Goal: Transaction & Acquisition: Purchase product/service

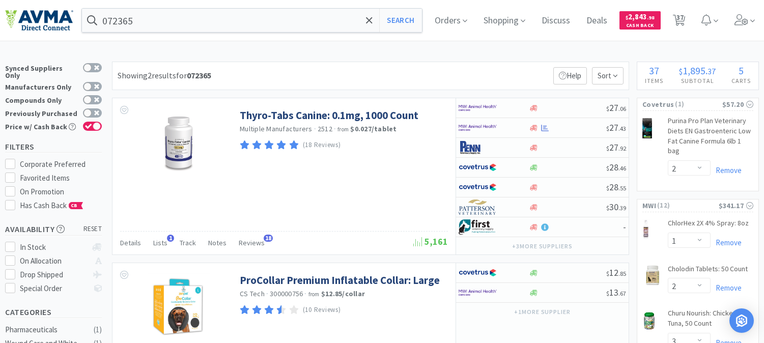
select select "2"
select select "1"
select select "2"
select select "3"
select select "2"
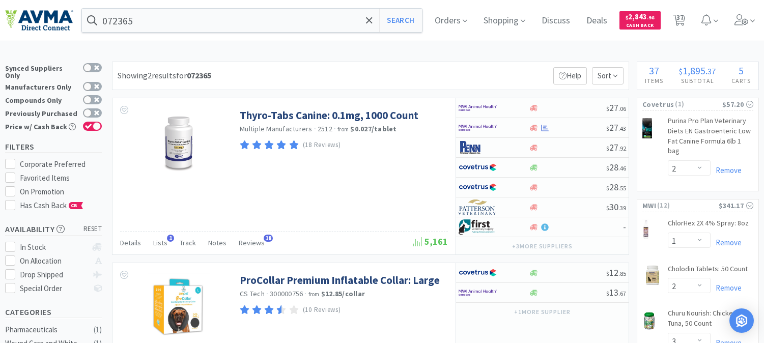
select select "6"
select select "2"
select select "1"
select select "3"
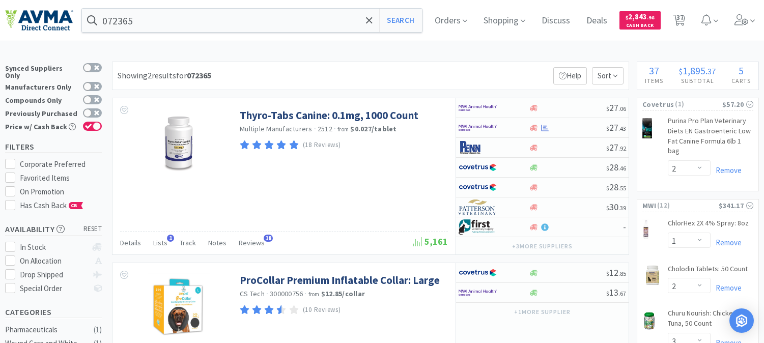
select select "1"
select select "4"
select select "10"
select select "8"
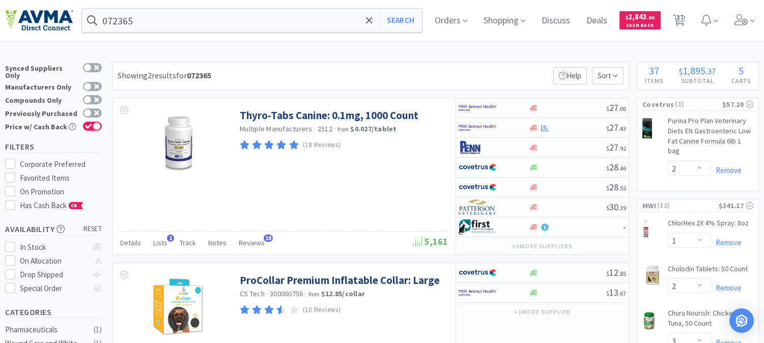
select select "8"
select select "3"
select select "1"
select select "3"
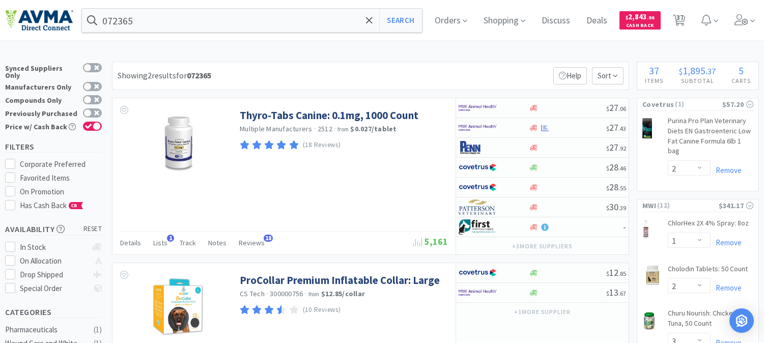
select select "3"
select select "2"
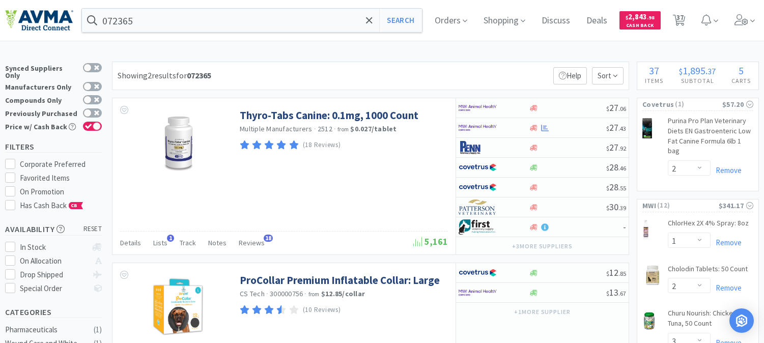
select select "5"
select select "1"
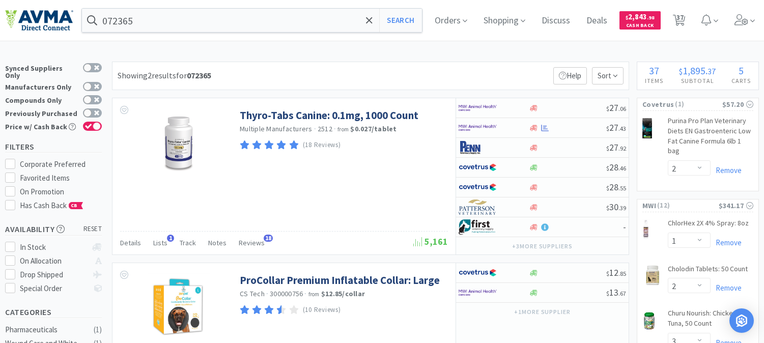
select select "1"
select select "2"
select select "6"
select select "2"
select select "1"
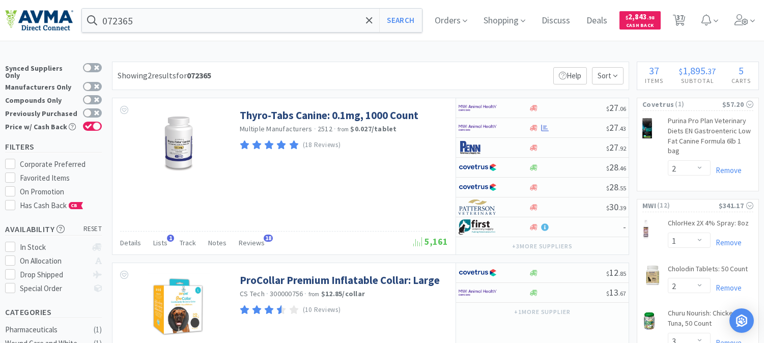
select select "1"
select select "5"
click at [204, 22] on input "072365" at bounding box center [252, 20] width 340 height 23
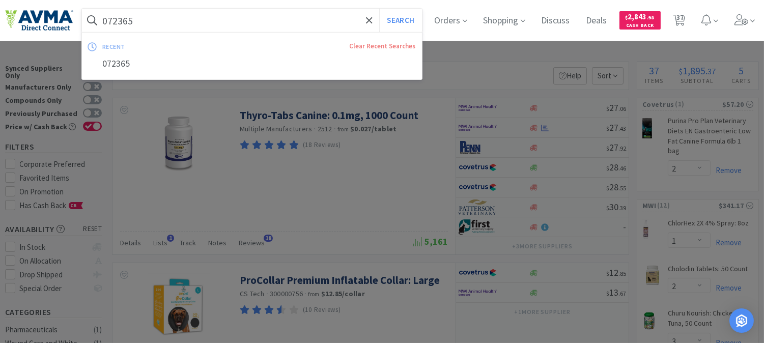
paste input "23025"
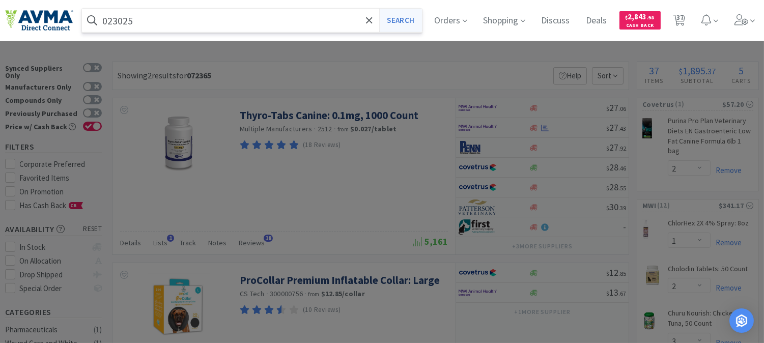
type input "023025"
click at [401, 17] on button "Search" at bounding box center [400, 20] width 42 height 23
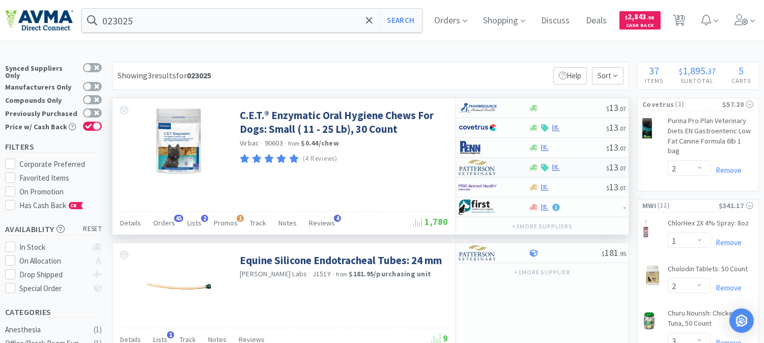
click at [473, 169] on img at bounding box center [477, 167] width 38 height 15
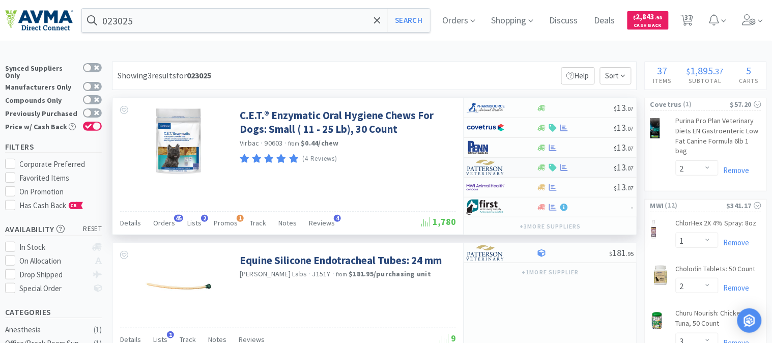
select select "1"
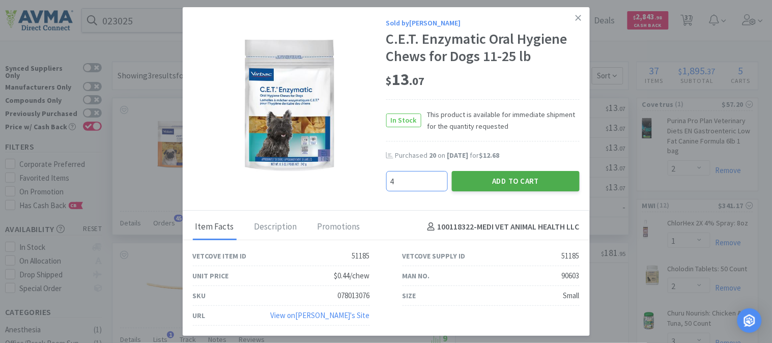
type input "4"
click at [514, 181] on button "Add to Cart" at bounding box center [516, 181] width 128 height 20
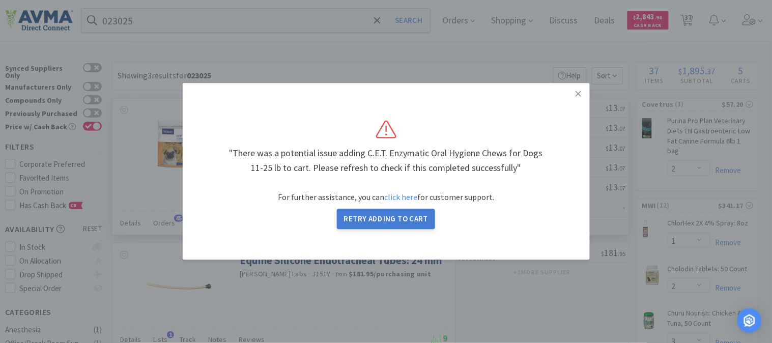
click at [393, 219] on button "Retry Adding to Cart" at bounding box center [386, 219] width 99 height 20
select select "1"
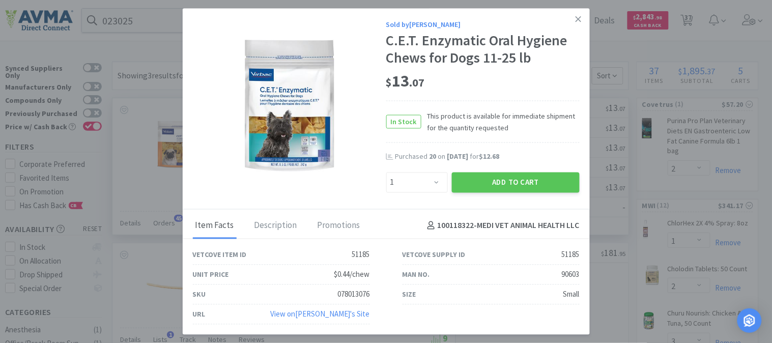
select select "10"
select select "4"
select select "8"
select select "3"
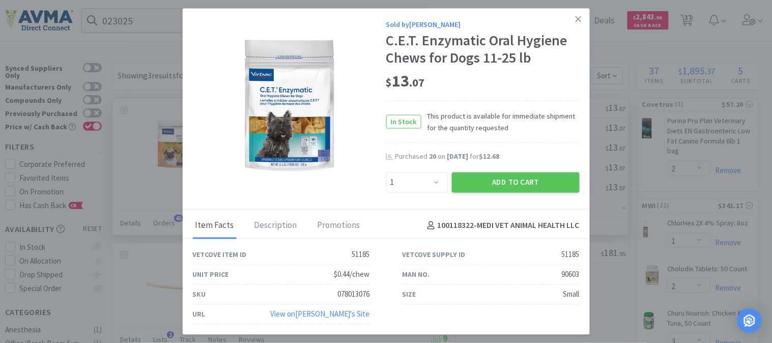
select select "3"
select select "1"
select select "3"
select select "2"
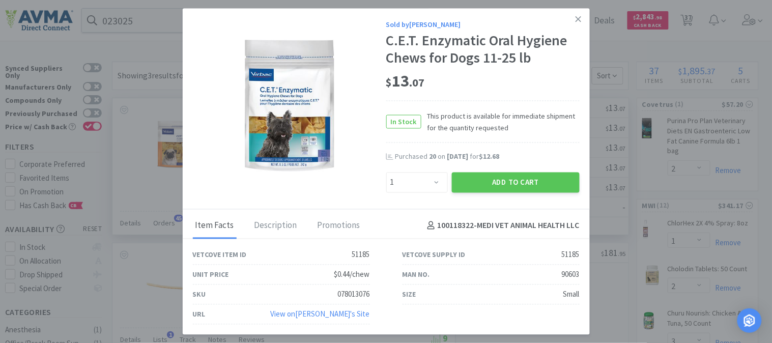
select select "2"
select select "5"
select select "1"
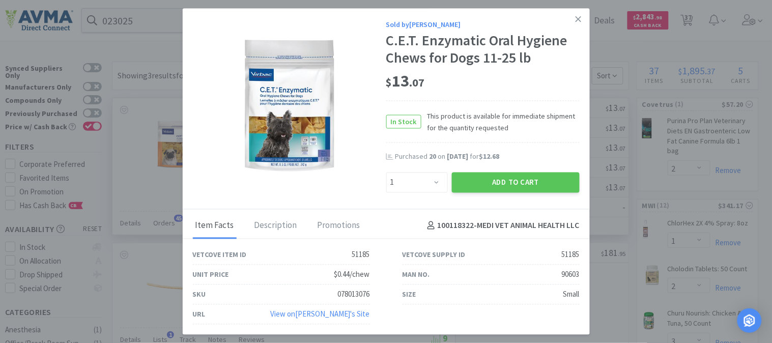
select select "1"
select select "2"
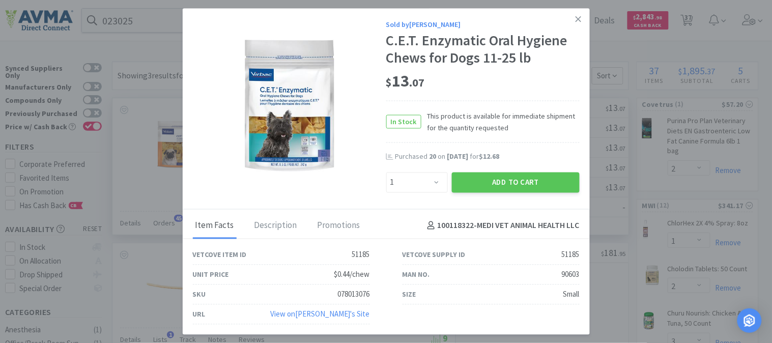
select select "6"
select select "2"
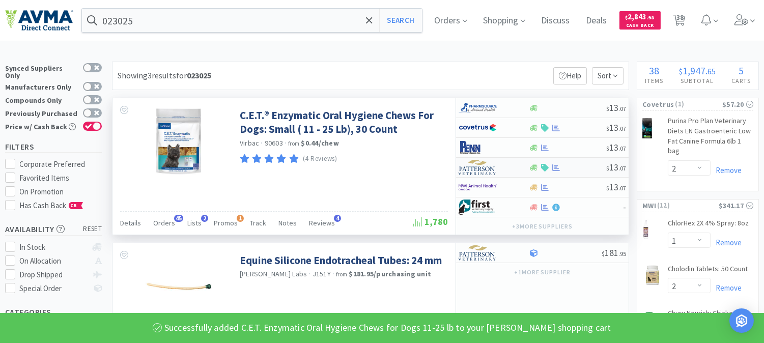
click at [487, 168] on img at bounding box center [477, 167] width 38 height 15
select select "1"
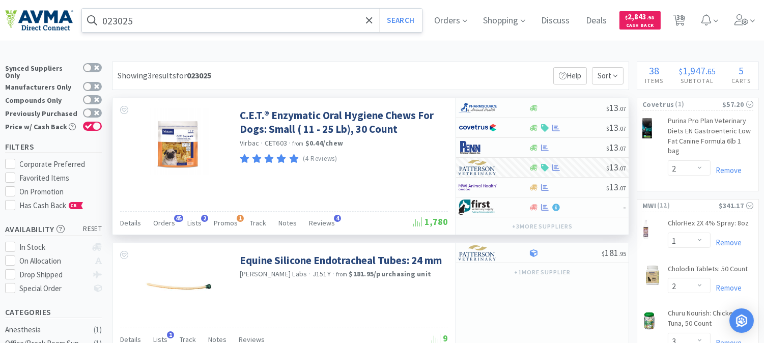
click at [169, 18] on input "023025" at bounding box center [252, 20] width 340 height 23
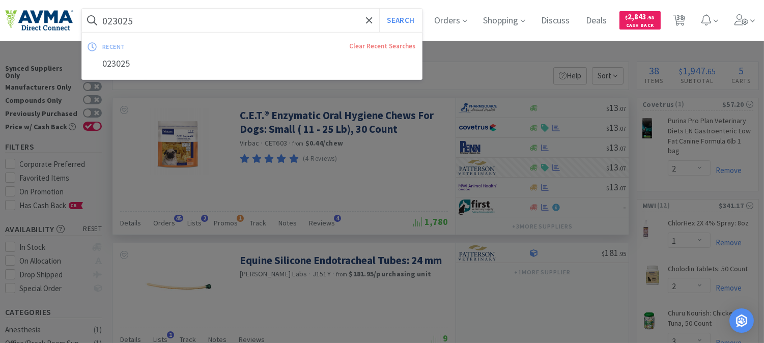
paste input "78907093"
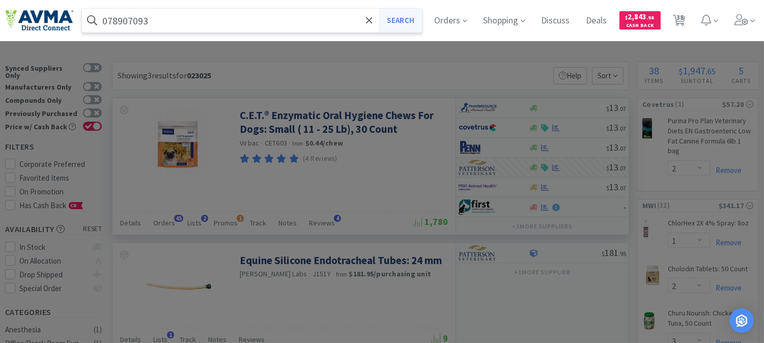
type input "078907093"
click at [403, 17] on button "Search" at bounding box center [400, 20] width 42 height 23
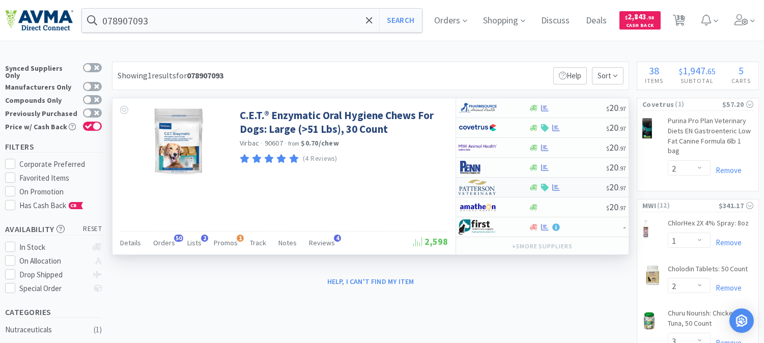
click at [477, 190] on img at bounding box center [477, 187] width 38 height 15
select select "1"
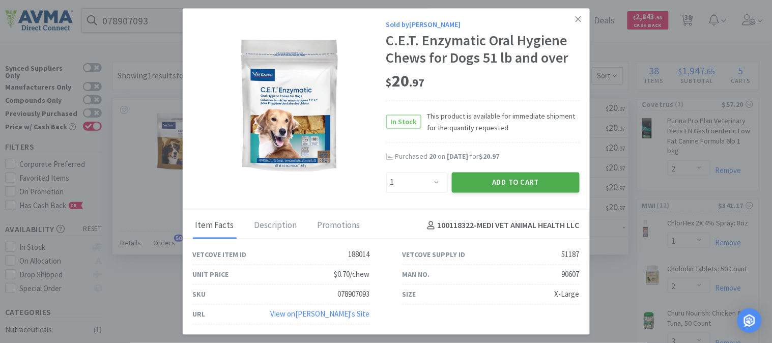
click at [525, 182] on button "Add to Cart" at bounding box center [516, 182] width 128 height 20
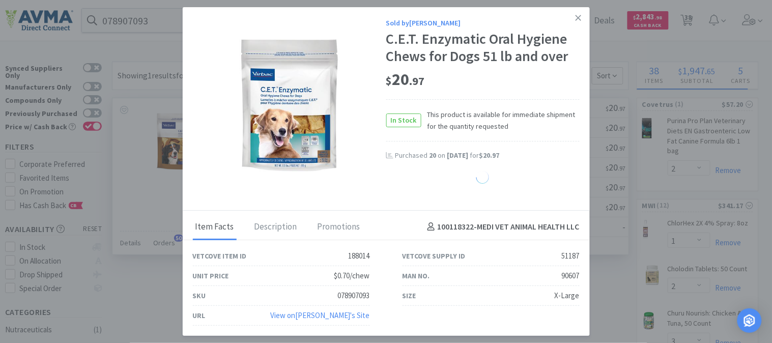
select select "1"
select select "4"
select select "8"
select select "3"
select select "1"
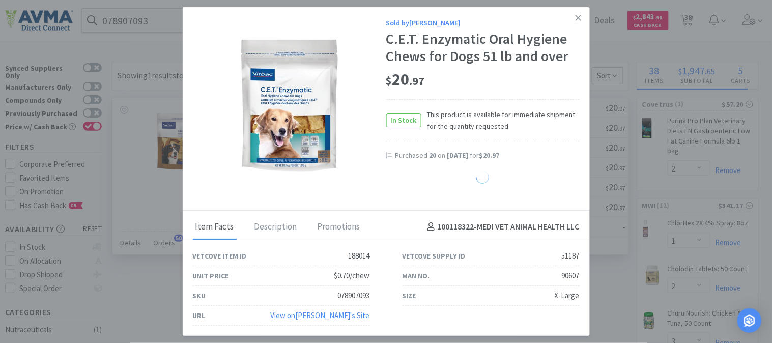
select select "3"
select select "2"
select select "1"
select select "2"
select select "6"
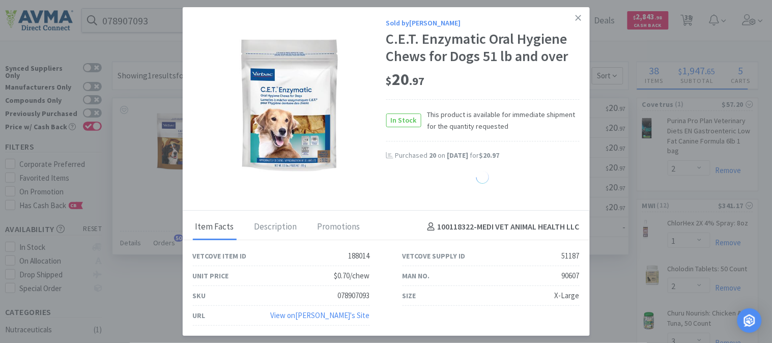
select select "5"
select select "2"
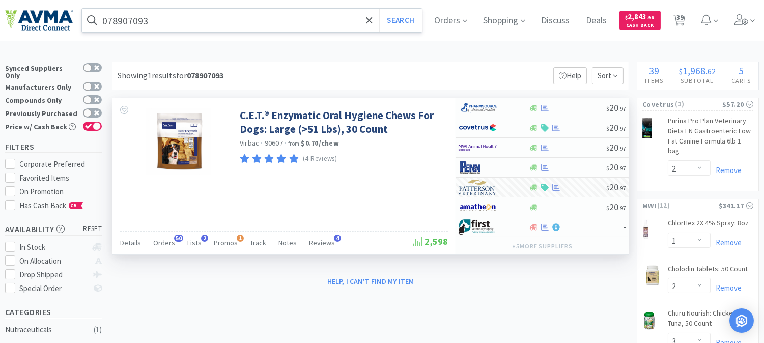
click at [194, 23] on input "078907093" at bounding box center [252, 20] width 340 height 23
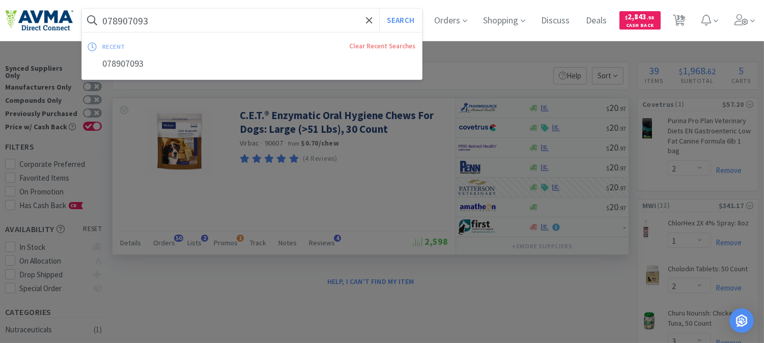
paste input "34206"
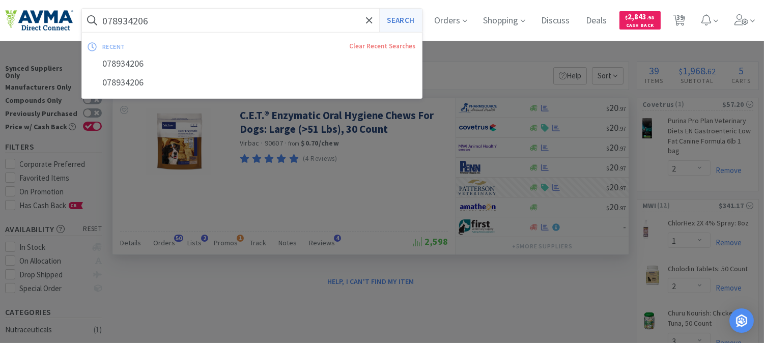
type input "078934206"
click at [405, 19] on button "Search" at bounding box center [400, 20] width 42 height 23
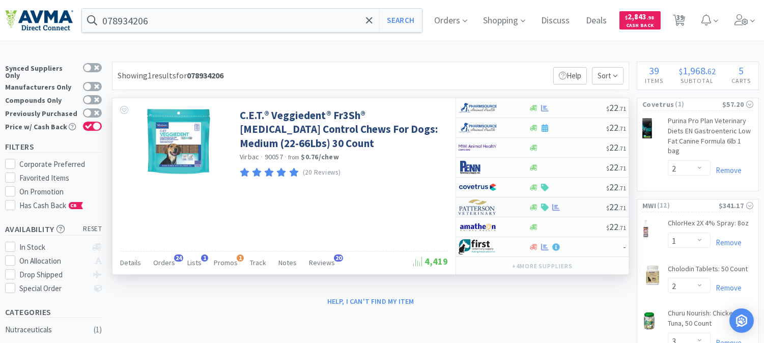
click at [481, 206] on img at bounding box center [477, 206] width 38 height 15
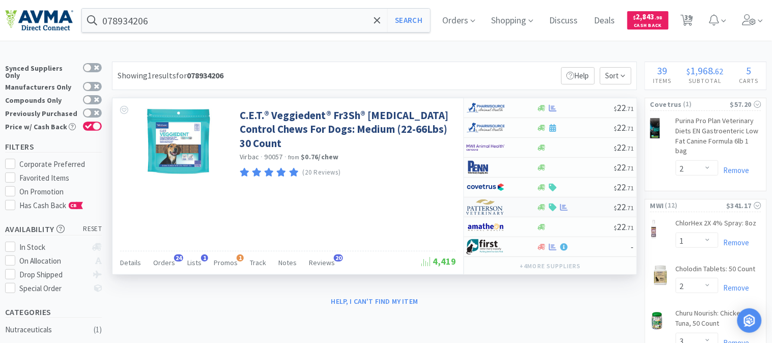
select select "1"
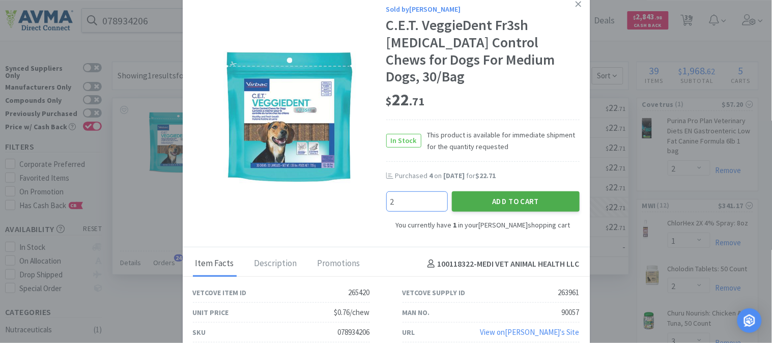
type input "2"
click at [527, 192] on button "Add to Cart" at bounding box center [516, 201] width 128 height 20
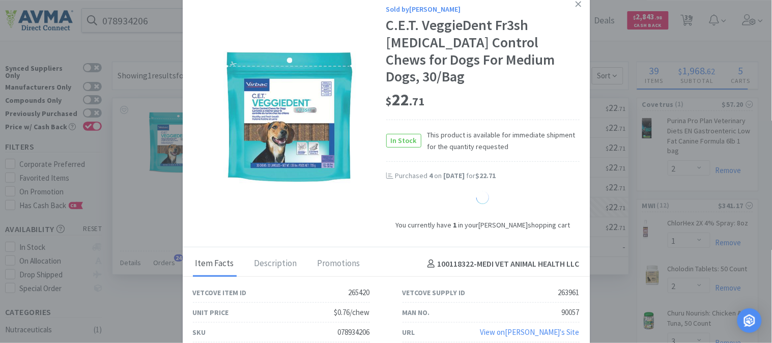
select select "3"
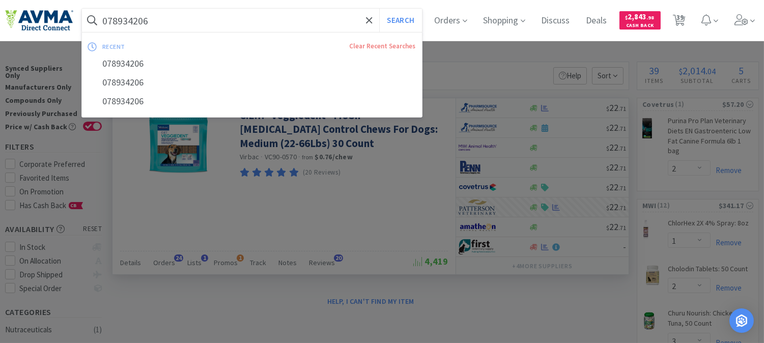
click at [163, 15] on input "078934206" at bounding box center [252, 20] width 340 height 23
paste input "41982"
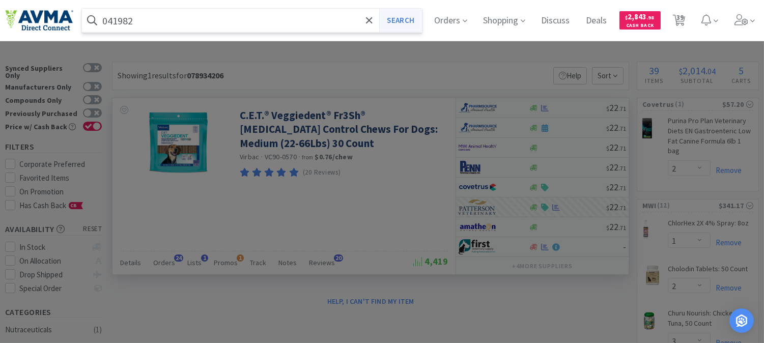
type input "041982"
click at [413, 17] on button "Search" at bounding box center [400, 20] width 42 height 23
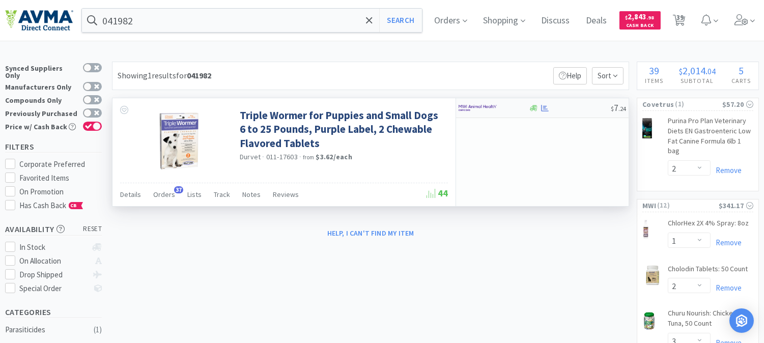
click at [483, 107] on img at bounding box center [477, 107] width 38 height 15
select select "1"
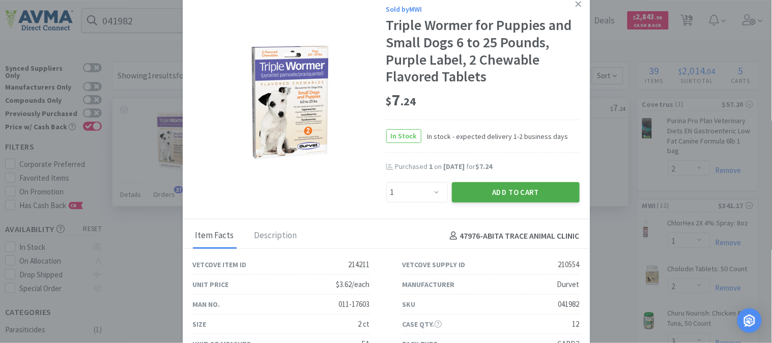
click at [502, 185] on button "Add to Cart" at bounding box center [516, 192] width 128 height 20
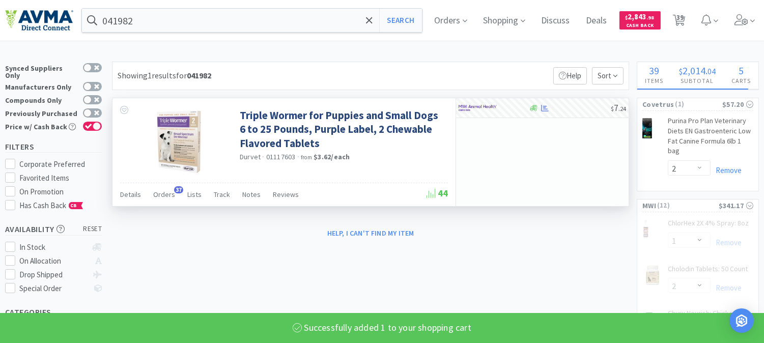
select select "1"
select select "4"
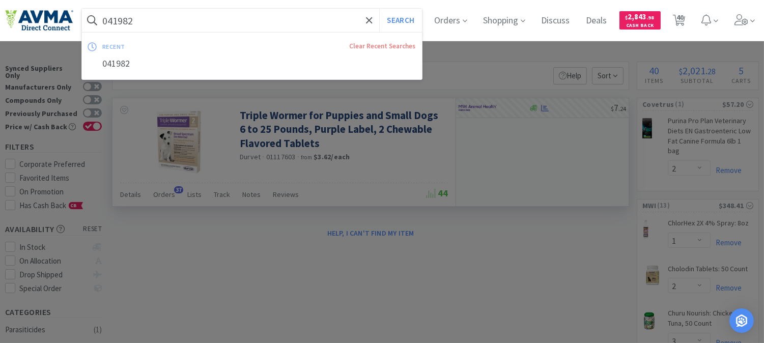
click at [180, 25] on input "041982" at bounding box center [252, 20] width 340 height 23
paste input "78949361"
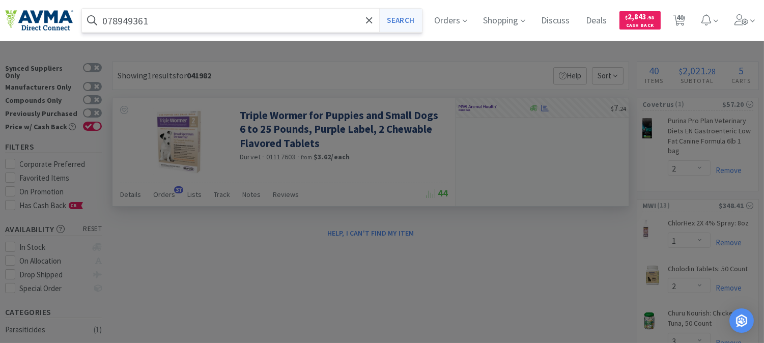
type input "078949361"
click at [398, 15] on button "Search" at bounding box center [400, 20] width 42 height 23
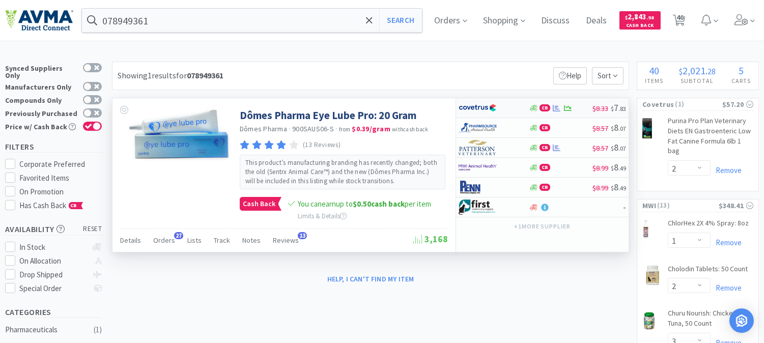
click at [481, 108] on img at bounding box center [477, 107] width 38 height 15
select select "1"
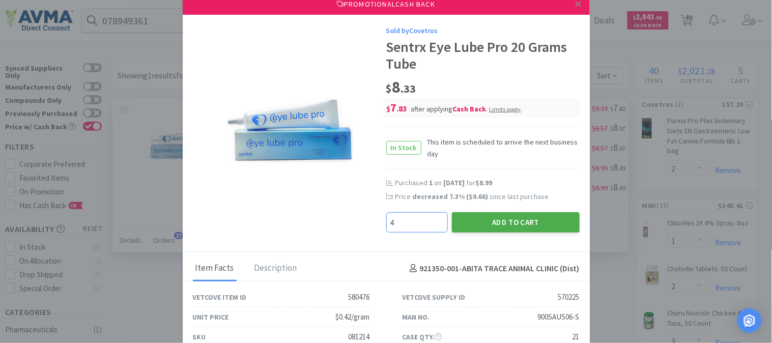
type input "4"
click at [502, 220] on button "Add to Cart" at bounding box center [516, 222] width 128 height 20
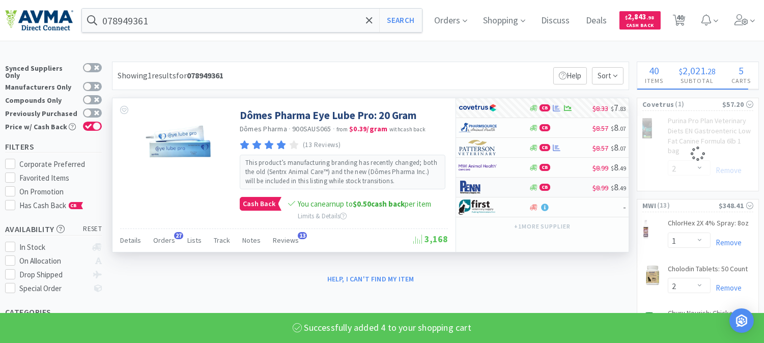
select select "4"
select select "2"
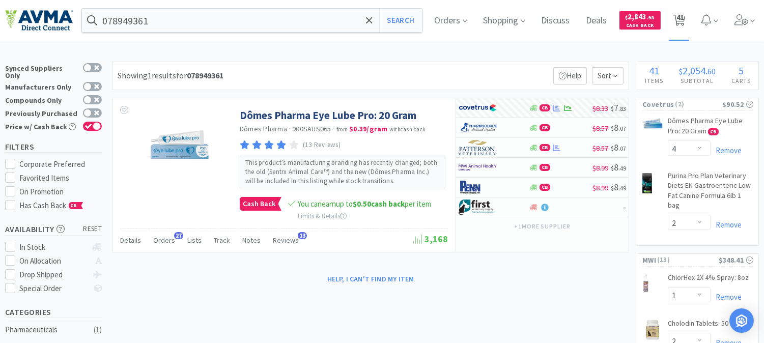
click at [683, 19] on span "41" at bounding box center [679, 17] width 7 height 41
select select "5"
select select "4"
select select "2"
select select "1"
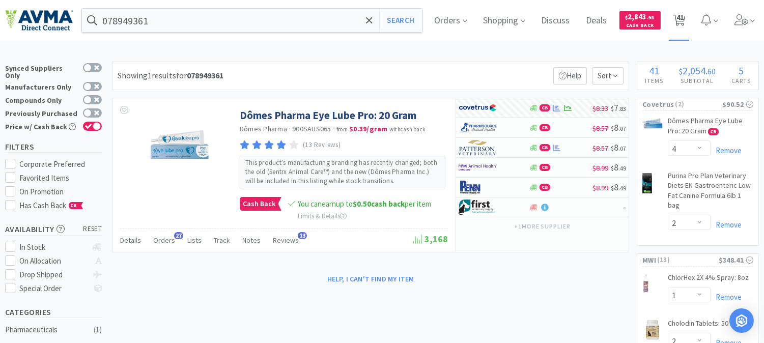
select select "2"
select select "3"
select select "2"
select select "6"
select select "2"
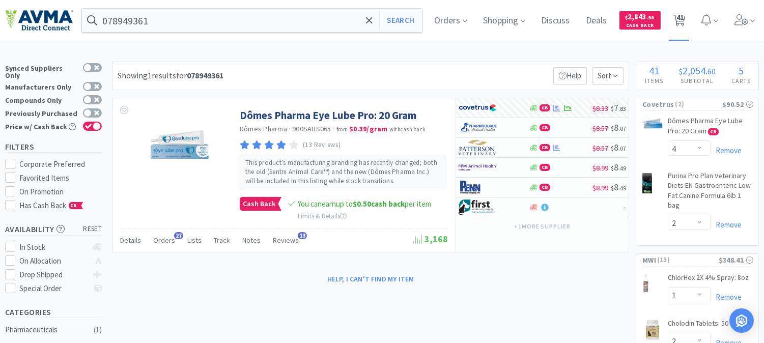
select select "1"
select select "3"
select select "1"
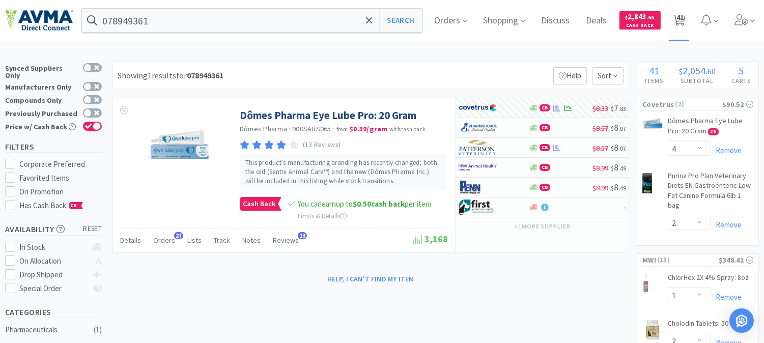
select select "1"
select select "4"
select select "10"
select select "1"
select select "4"
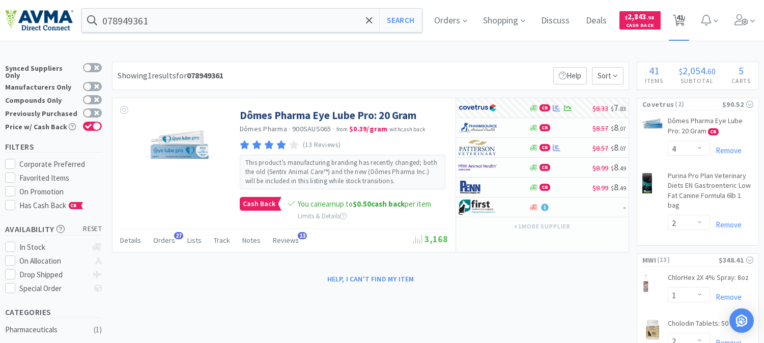
select select "8"
select select "3"
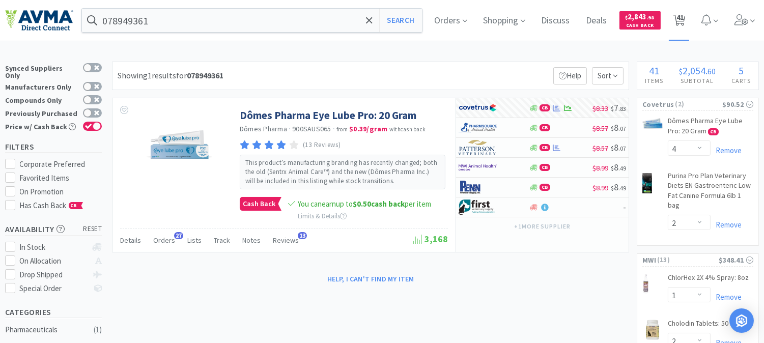
select select "3"
select select "2"
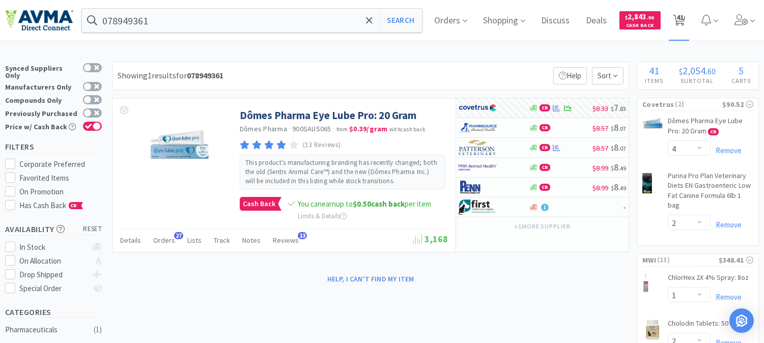
select select "2"
select select "5"
select select "1"
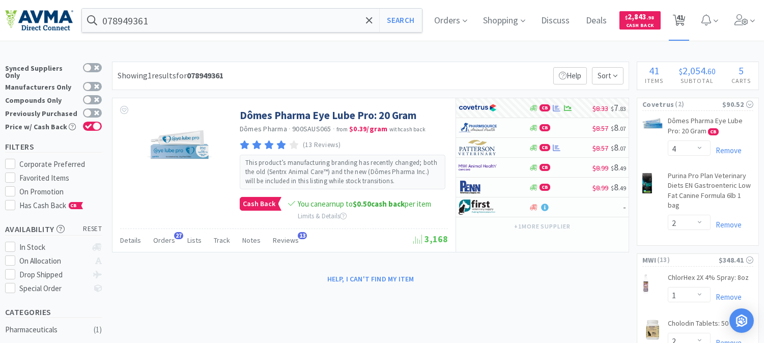
select select "1"
select select "2"
select select "6"
select select "2"
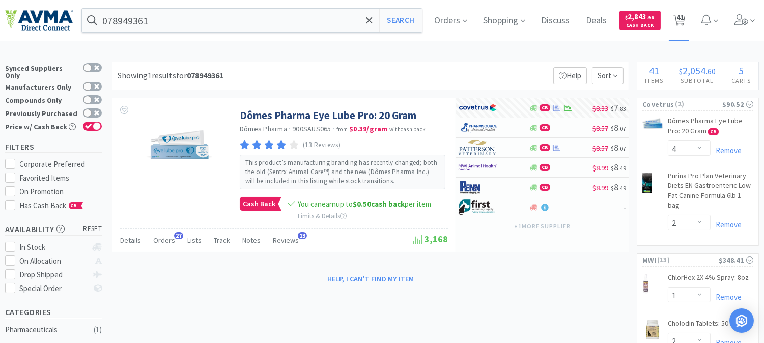
select select "1"
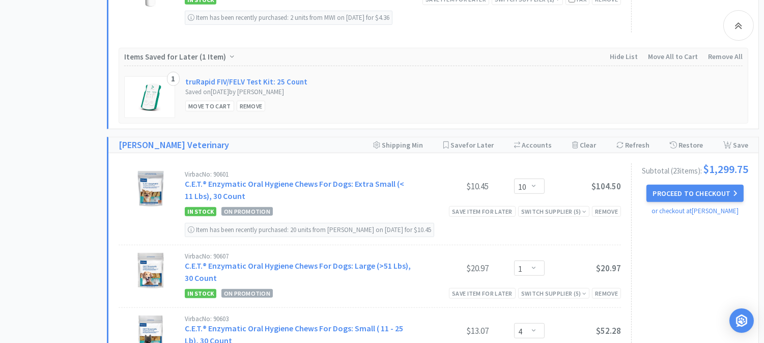
scroll to position [1469, 0]
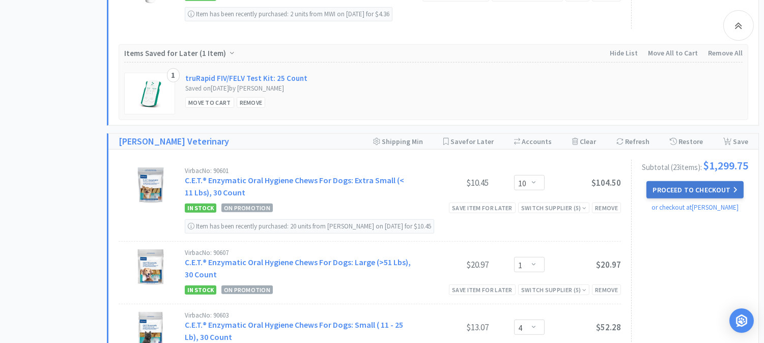
click at [692, 184] on button "Proceed to Checkout" at bounding box center [694, 189] width 97 height 17
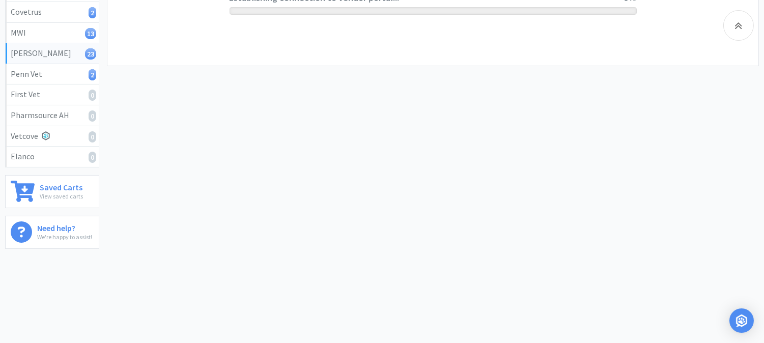
scroll to position [236, 0]
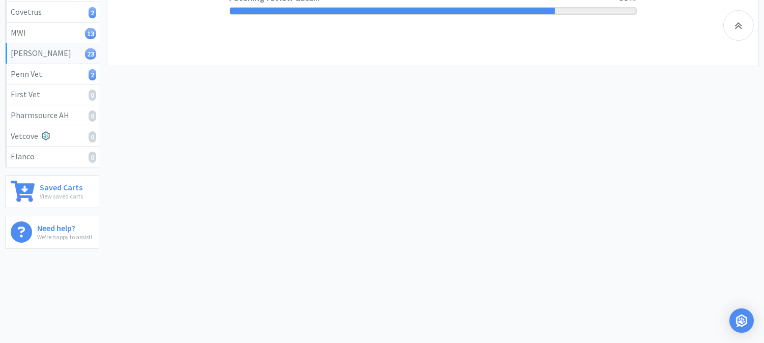
select select "1"
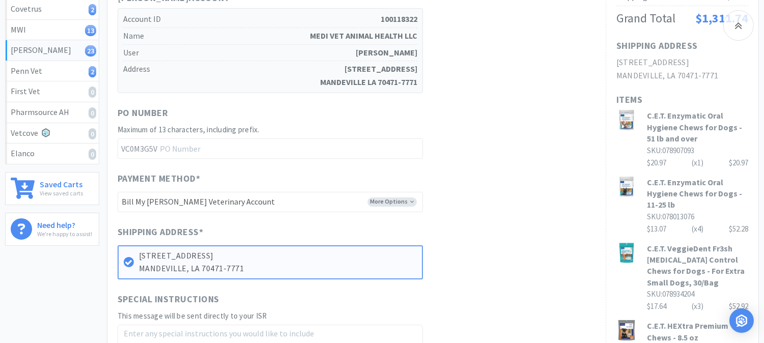
scroll to position [169, 0]
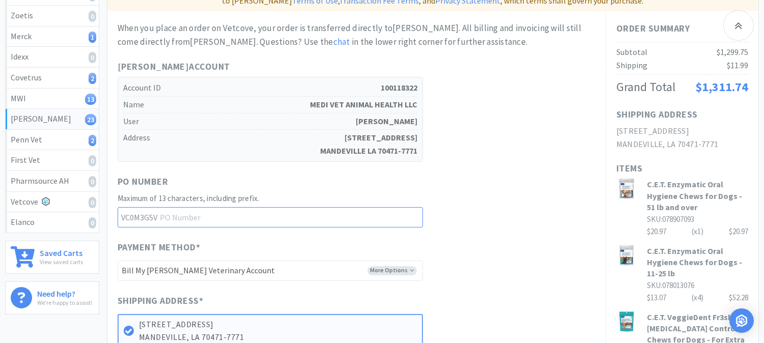
click at [209, 207] on input "text" at bounding box center [270, 217] width 305 height 20
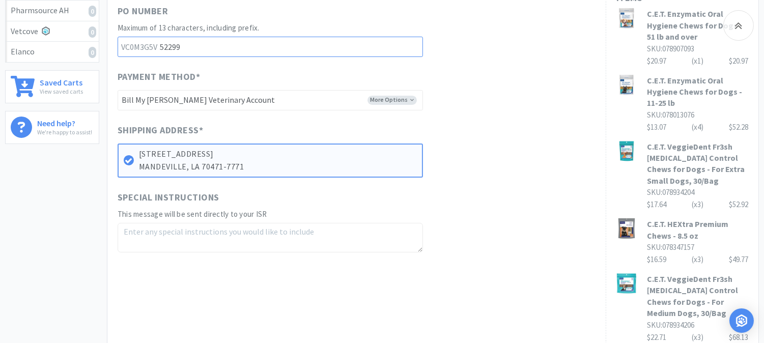
scroll to position [339, 0]
type input "52299"
click at [185, 224] on textarea at bounding box center [270, 239] width 305 height 30
paste textarea "Free 10144x3 10145x3 20443x2"
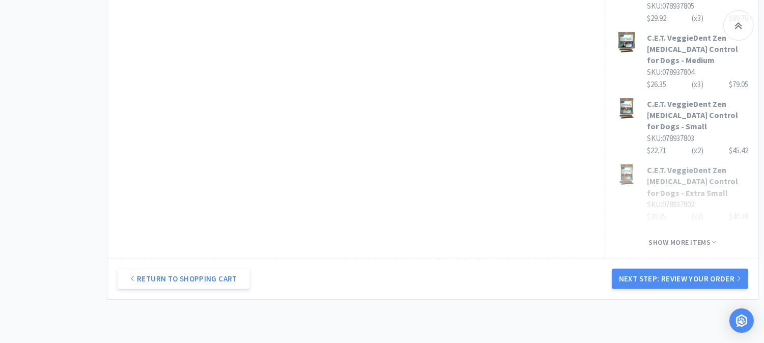
scroll to position [791, 0]
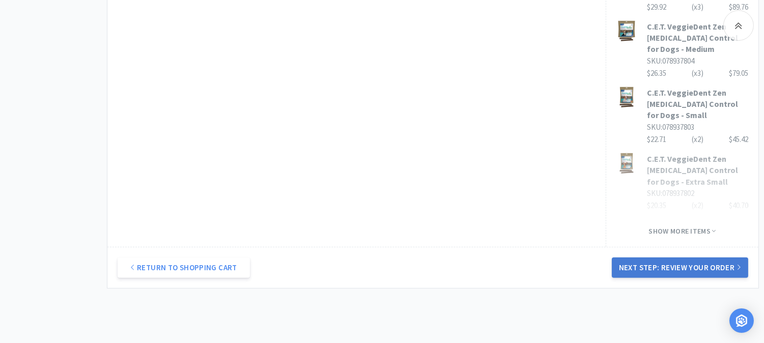
type textarea "Free 10144x3 10145x3 20443x2"
click at [673, 257] on button "Next Step: Review Your Order" at bounding box center [680, 267] width 136 height 20
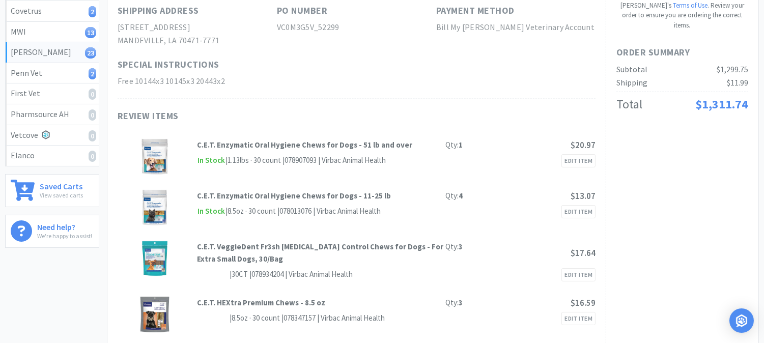
scroll to position [0, 0]
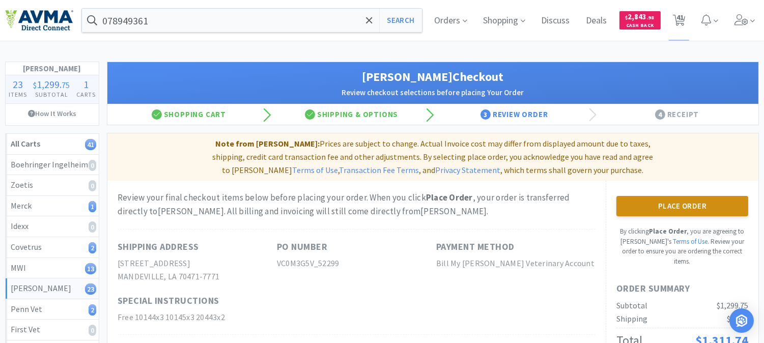
click at [685, 196] on button "Place Order" at bounding box center [682, 206] width 132 height 20
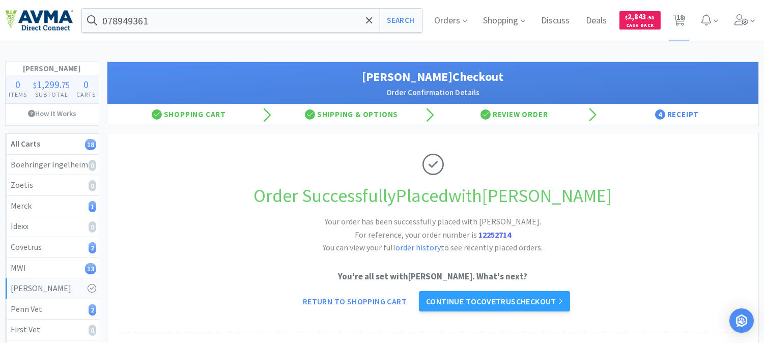
click at [495, 234] on strong "12252714" at bounding box center [494, 234] width 33 height 10
copy strong "12252714"
drag, startPoint x: 683, startPoint y: 20, endPoint x: 682, endPoint y: 48, distance: 28.0
click at [683, 20] on span "18" at bounding box center [679, 17] width 7 height 41
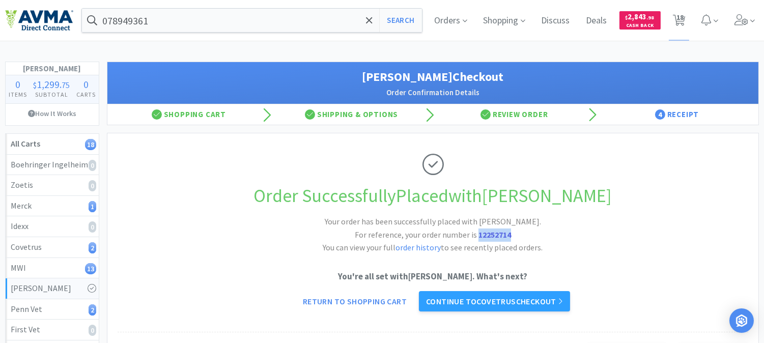
select select "5"
select select "4"
select select "2"
select select "1"
select select "2"
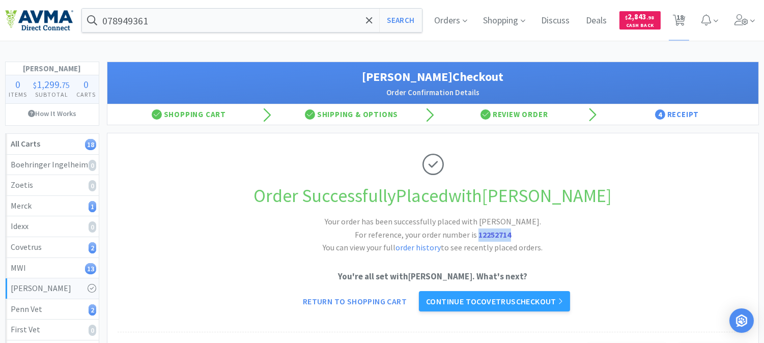
select select "3"
select select "2"
select select "6"
select select "2"
select select "1"
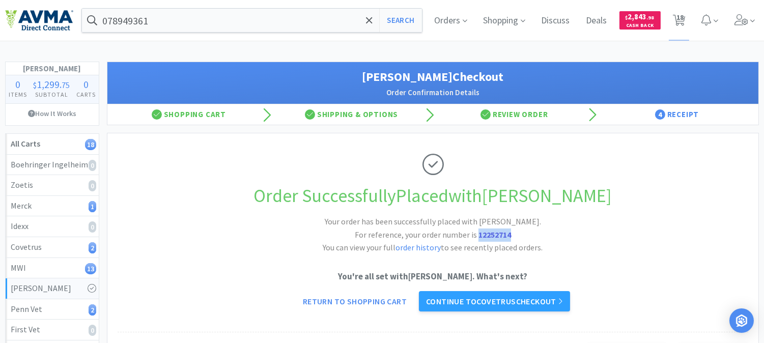
select select "1"
select select "3"
select select "1"
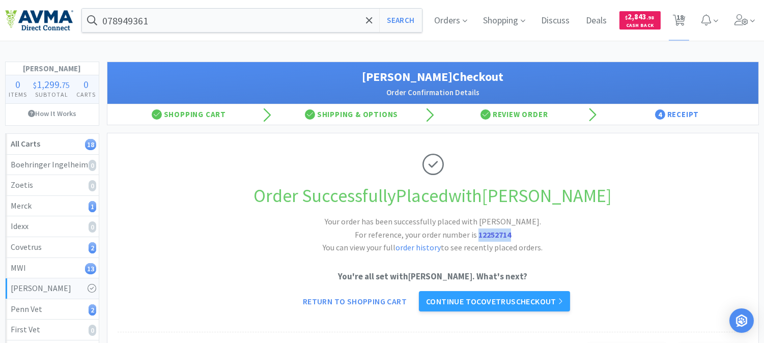
select select "4"
select select "1"
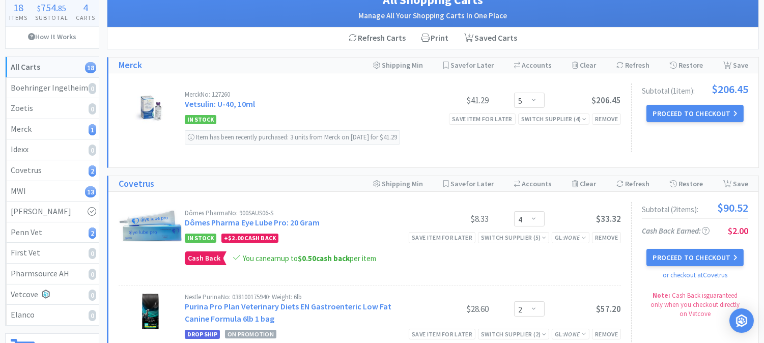
scroll to position [56, 0]
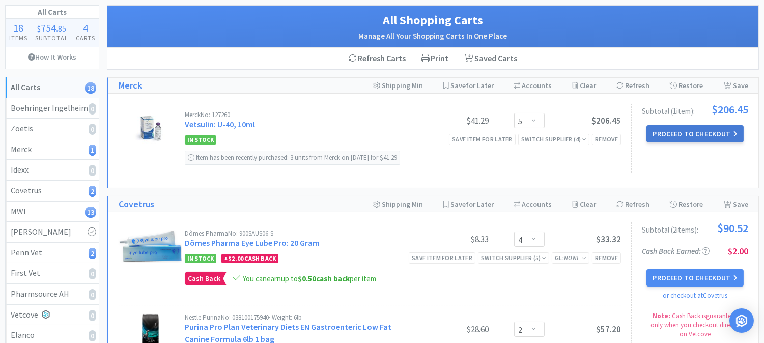
click at [711, 136] on button "Proceed to Checkout" at bounding box center [694, 133] width 97 height 17
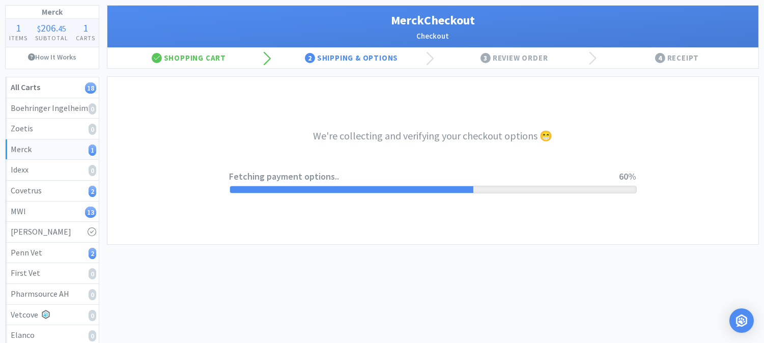
select select "-E803-5253-KMMPAYYV97YF2Z"
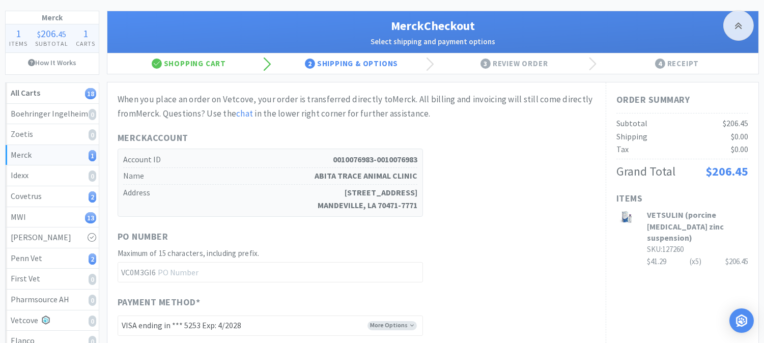
scroll to position [169, 0]
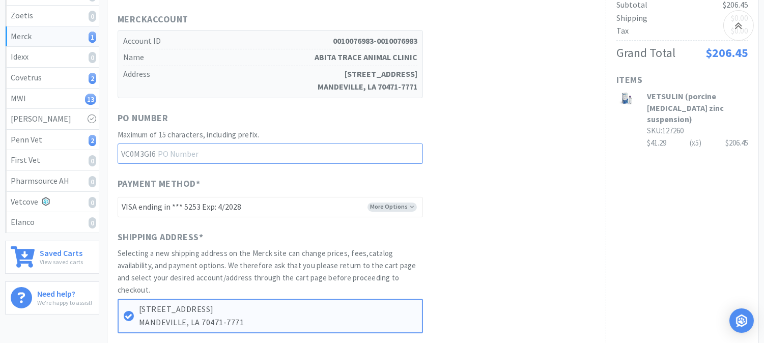
click at [223, 156] on input "text" at bounding box center [270, 153] width 305 height 20
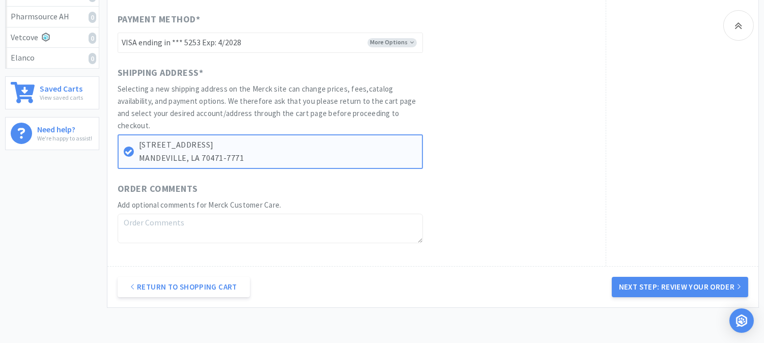
scroll to position [402, 0]
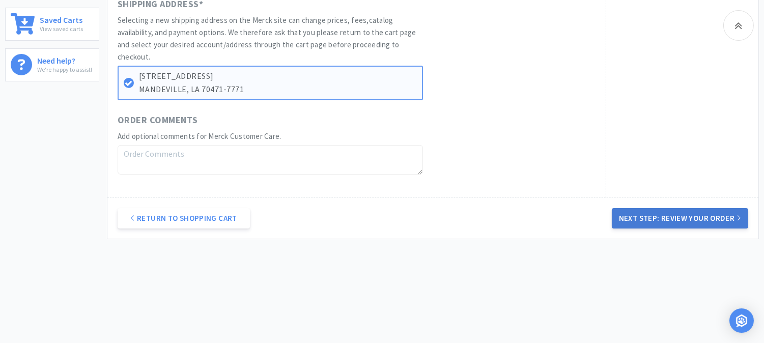
type input "52300"
click at [676, 220] on button "Next Step: Review Your Order" at bounding box center [680, 218] width 136 height 20
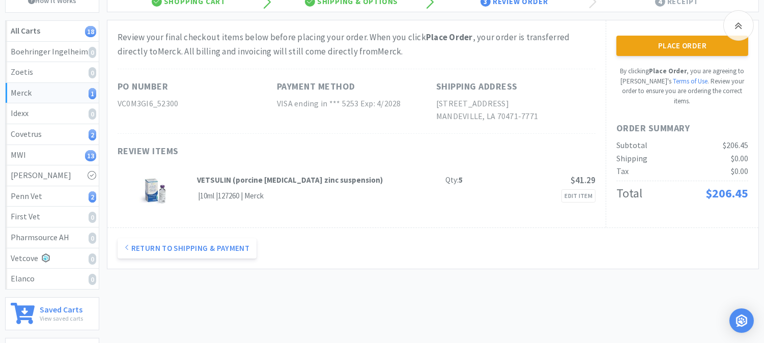
scroll to position [56, 0]
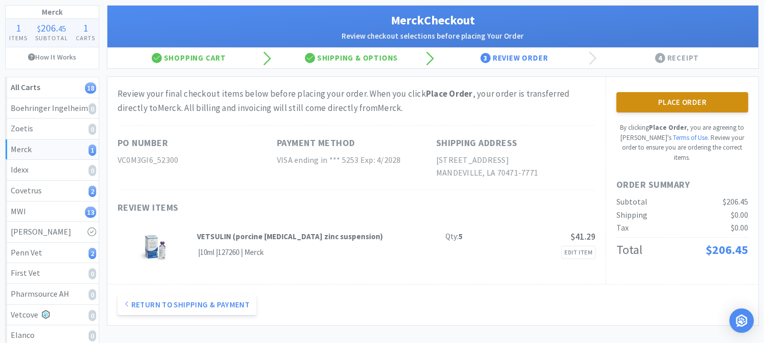
click at [683, 103] on button "Place Order" at bounding box center [682, 102] width 132 height 20
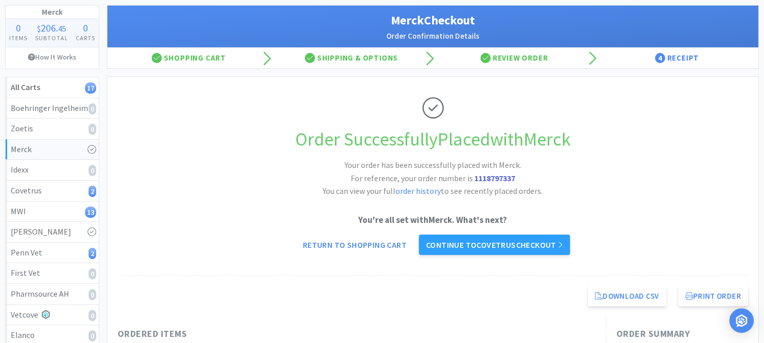
click at [493, 175] on strong "1118797337" at bounding box center [494, 178] width 41 height 10
copy strong "1118797337"
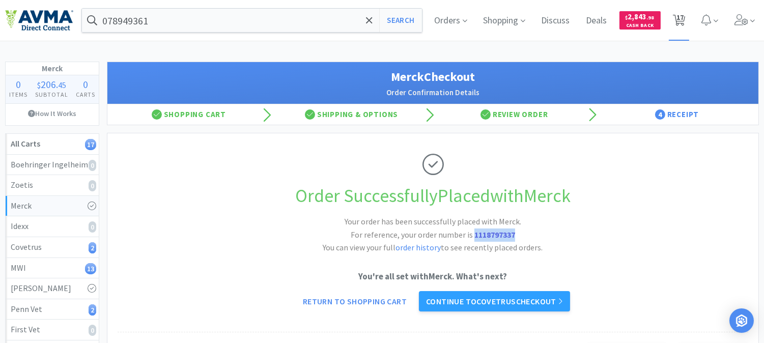
drag, startPoint x: 678, startPoint y: 17, endPoint x: 669, endPoint y: 34, distance: 19.1
click at [678, 17] on span "17" at bounding box center [679, 17] width 7 height 41
select select "4"
select select "2"
select select "1"
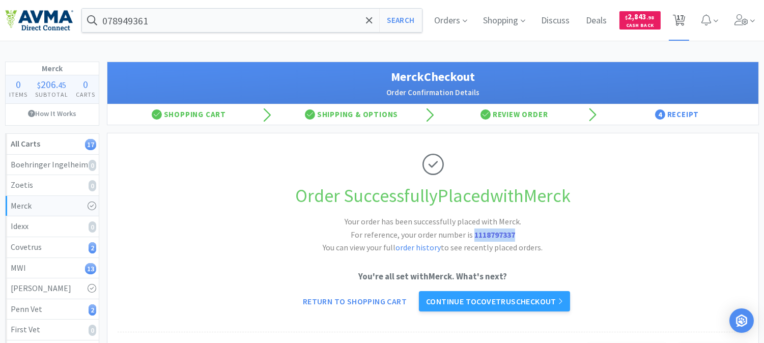
select select "2"
select select "3"
select select "2"
select select "6"
select select "2"
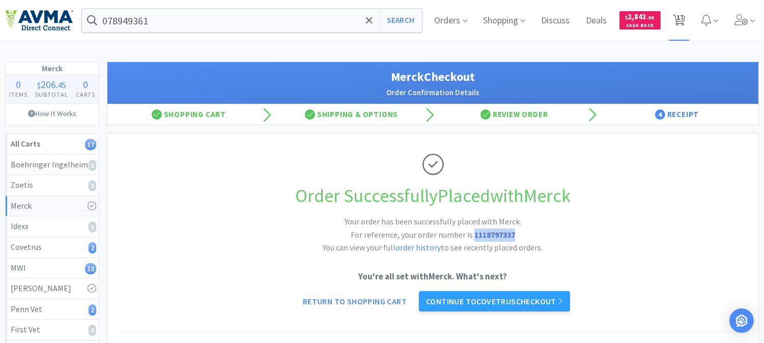
select select "1"
select select "3"
select select "1"
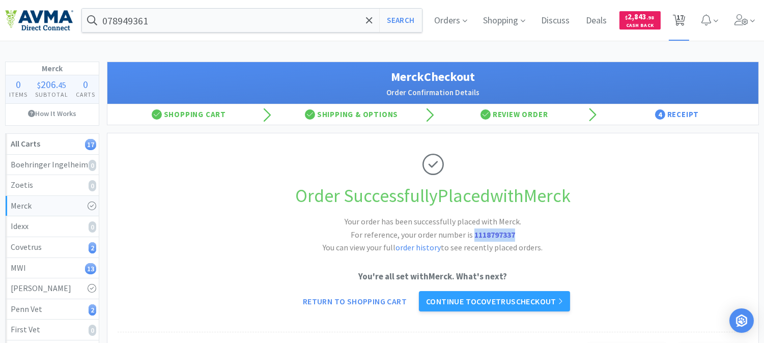
select select "1"
select select "4"
select select "1"
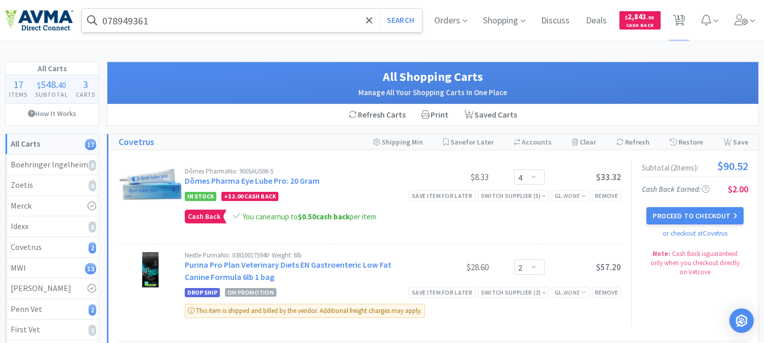
click at [177, 21] on input "078949361" at bounding box center [252, 20] width 340 height 23
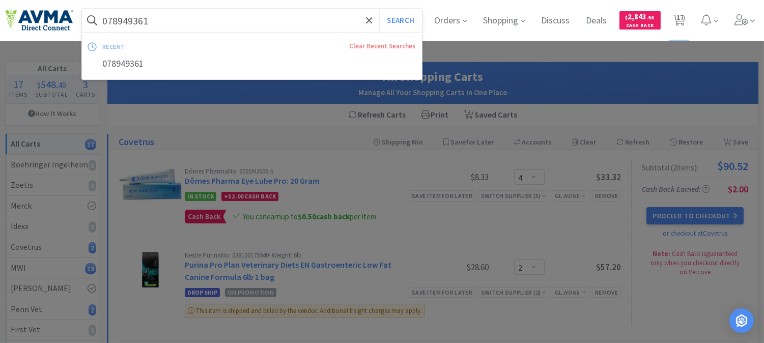
paste input "05428"
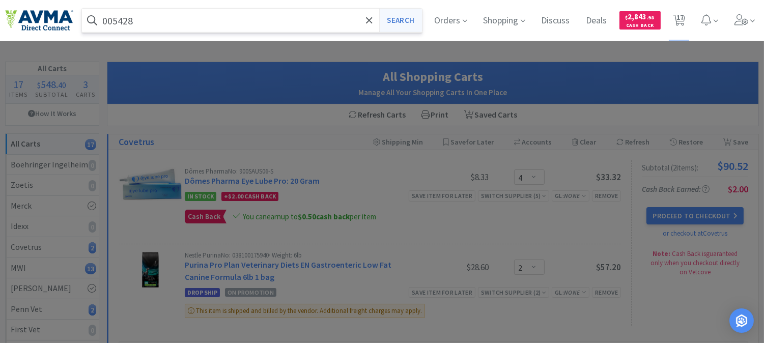
type input "005428"
click at [405, 21] on button "Search" at bounding box center [400, 20] width 42 height 23
select select "4"
select select "2"
select select "1"
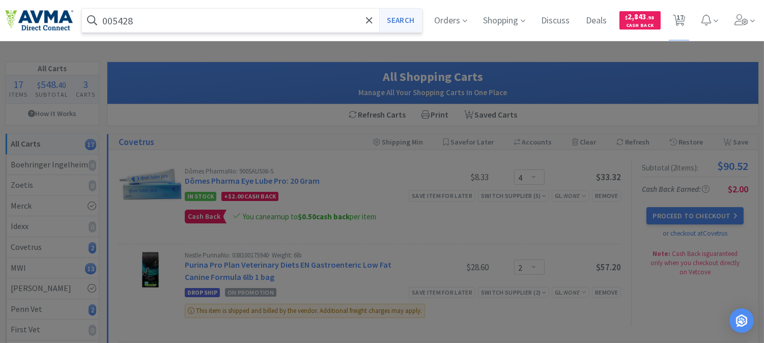
select select "2"
select select "3"
select select "2"
select select "6"
select select "2"
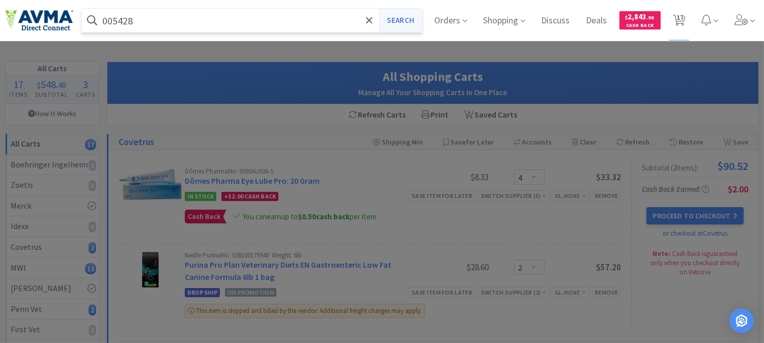
select select "1"
select select "3"
select select "1"
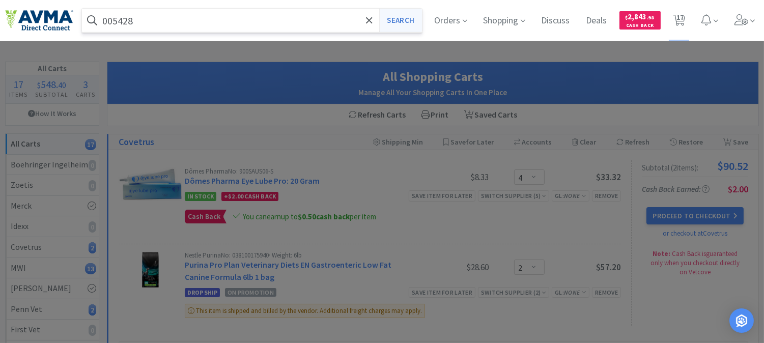
select select "1"
select select "4"
select select "1"
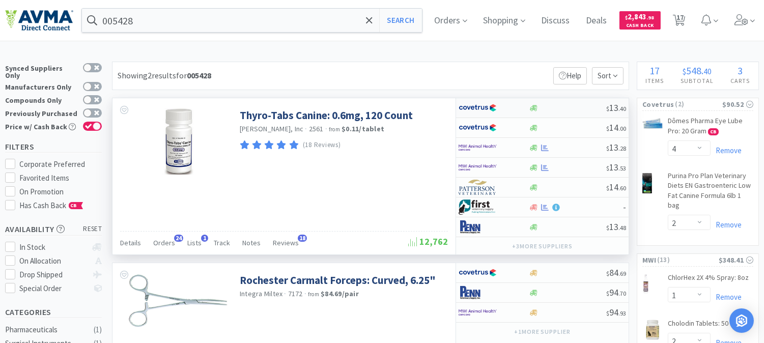
click at [482, 106] on img at bounding box center [477, 107] width 38 height 15
select select "1"
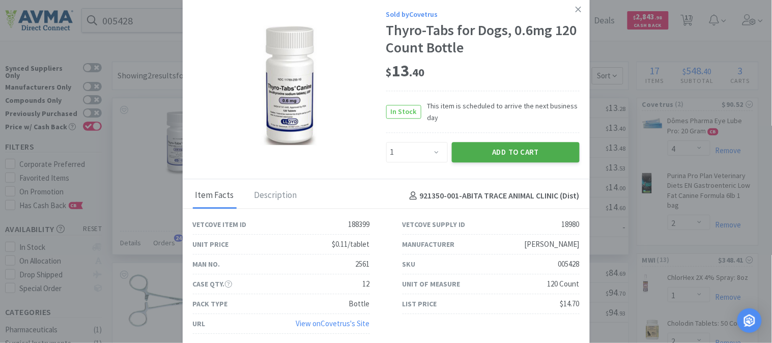
click at [496, 149] on button "Add to Cart" at bounding box center [516, 152] width 128 height 20
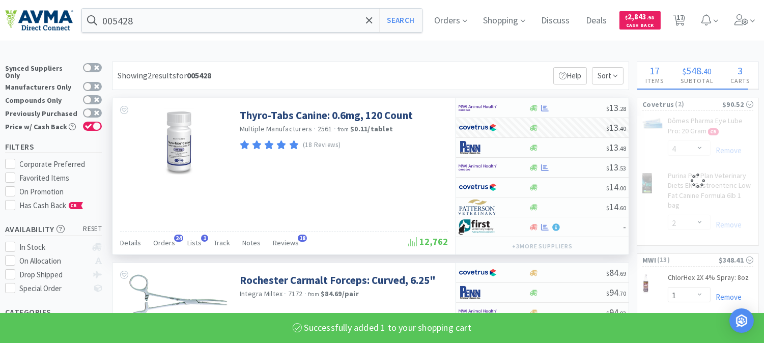
select select "1"
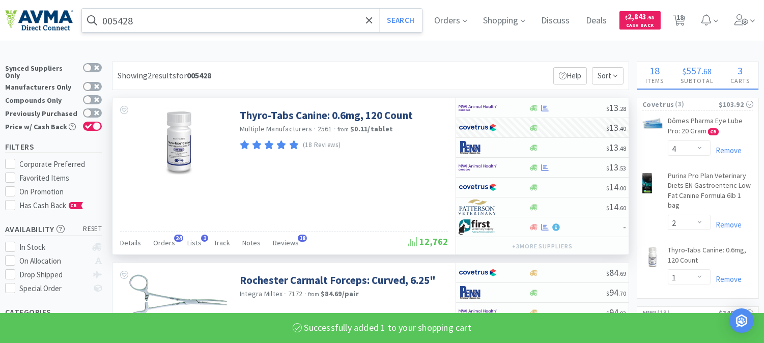
click at [121, 16] on input "005428" at bounding box center [252, 20] width 340 height 23
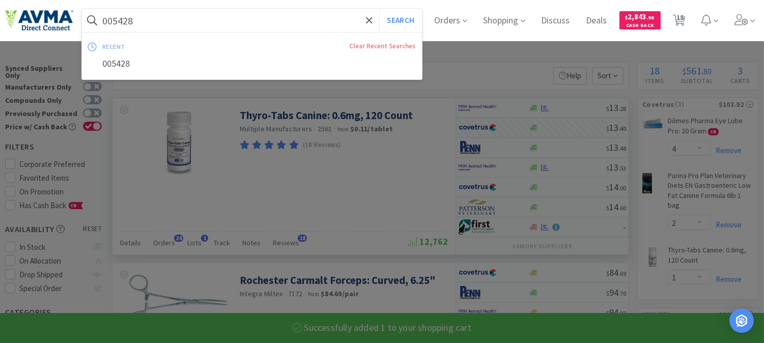
paste input "56353"
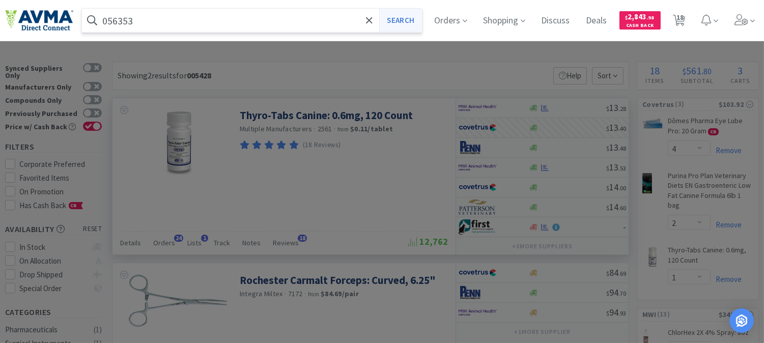
type input "056353"
click at [408, 20] on button "Search" at bounding box center [400, 20] width 42 height 23
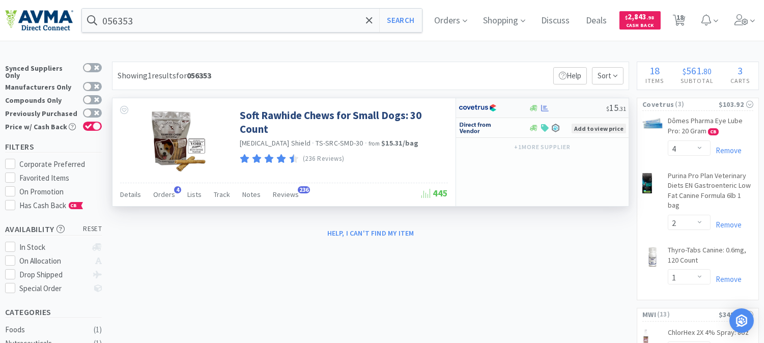
click at [476, 108] on img at bounding box center [477, 107] width 38 height 15
select select "1"
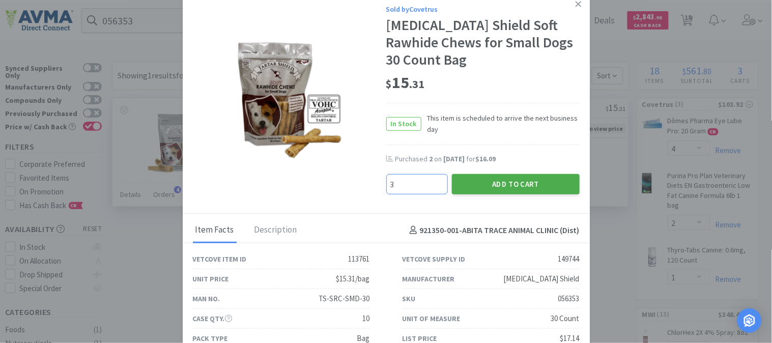
type input "3"
click at [515, 180] on button "Add to Cart" at bounding box center [516, 184] width 128 height 20
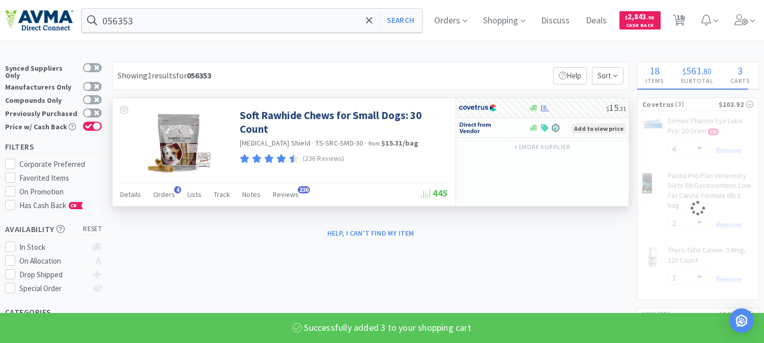
select select "3"
select select "1"
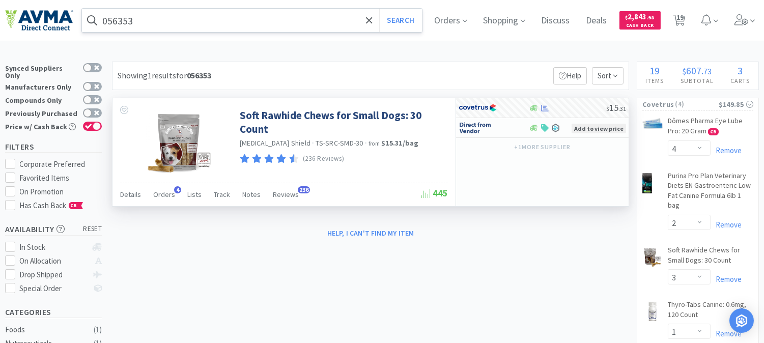
click at [127, 22] on input "056353" at bounding box center [252, 20] width 340 height 23
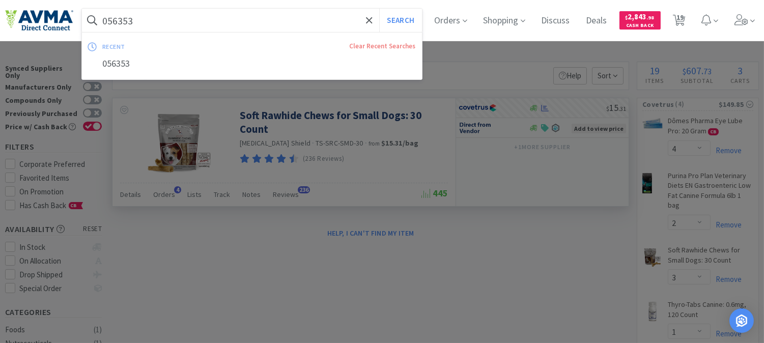
paste input "32548"
type input "032548"
click at [409, 18] on button "Search" at bounding box center [400, 20] width 42 height 23
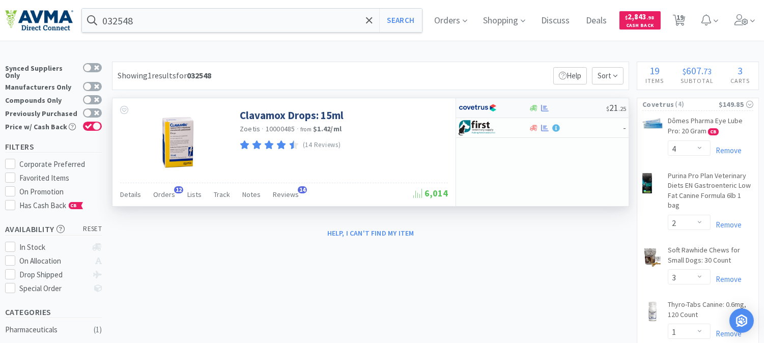
click at [474, 109] on img at bounding box center [477, 107] width 38 height 15
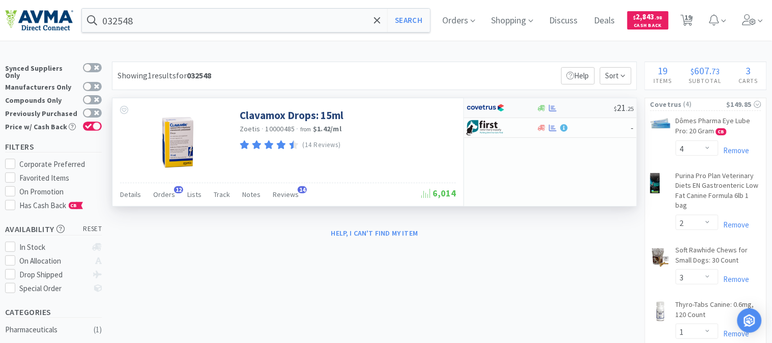
select select "1"
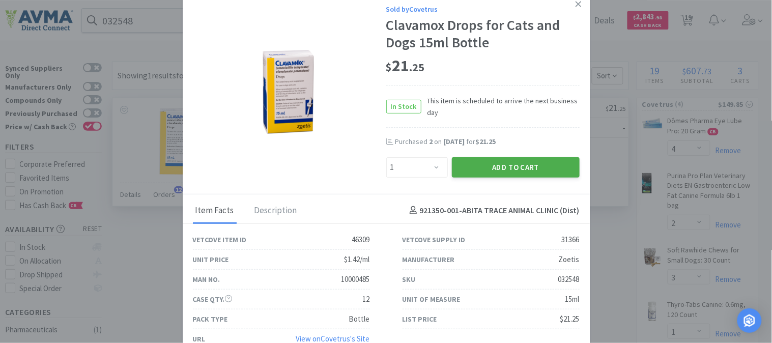
click at [510, 167] on button "Add to Cart" at bounding box center [516, 167] width 128 height 20
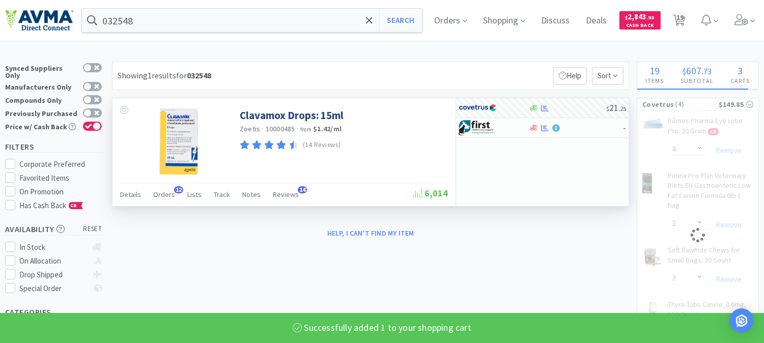
select select "1"
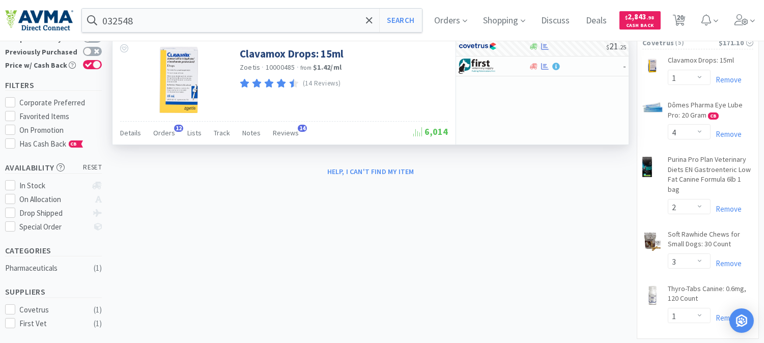
scroll to position [56, 0]
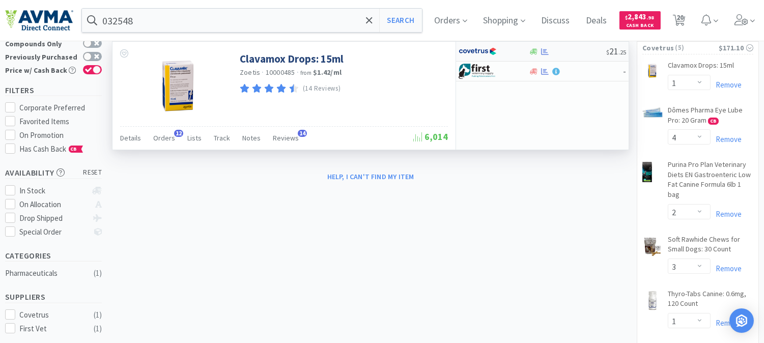
click at [479, 49] on img at bounding box center [477, 51] width 38 height 15
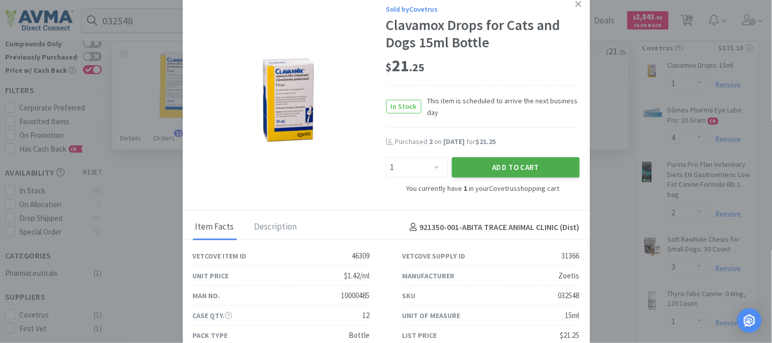
click at [496, 168] on button "Add to Cart" at bounding box center [516, 167] width 128 height 20
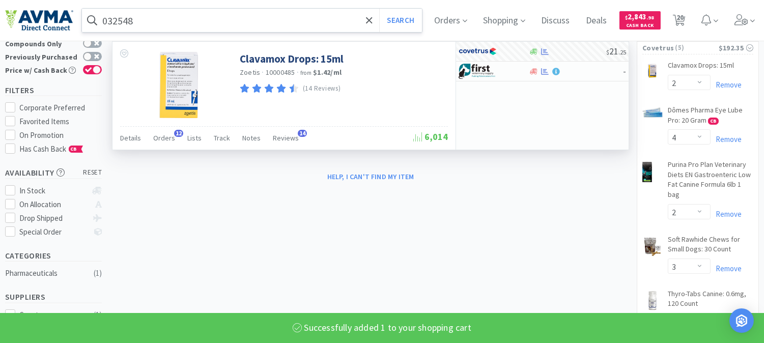
click at [129, 18] on input "032548" at bounding box center [252, 20] width 340 height 23
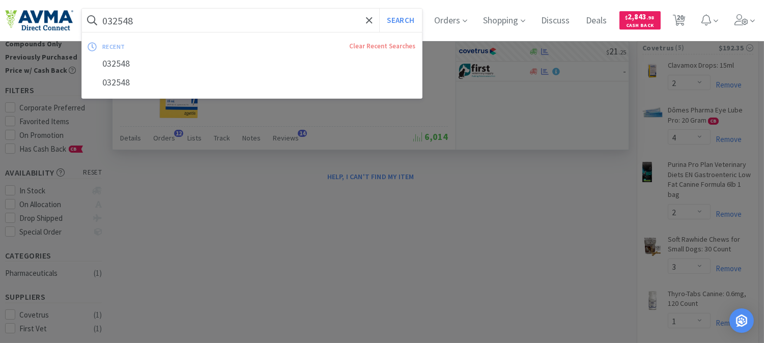
paste input "70692"
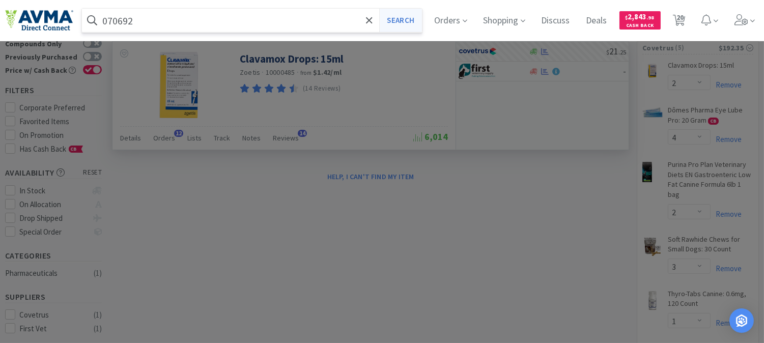
click at [401, 14] on button "Search" at bounding box center [400, 20] width 42 height 23
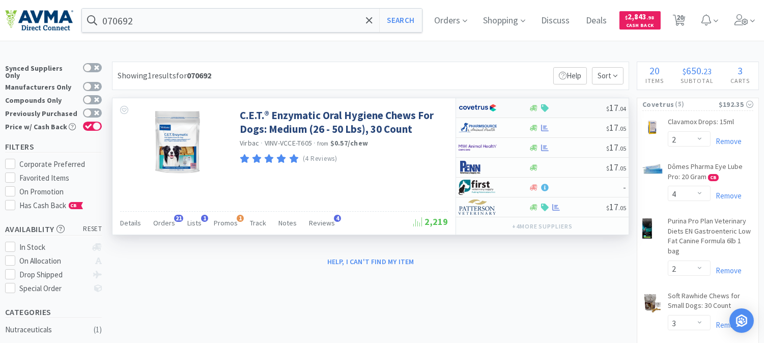
click at [477, 108] on img at bounding box center [477, 107] width 38 height 15
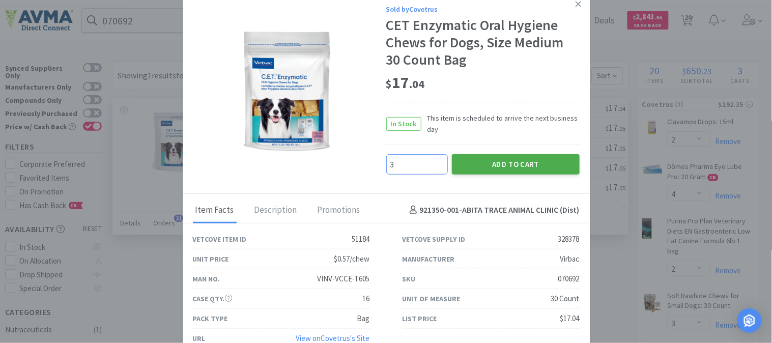
click at [481, 156] on button "Add to Cart" at bounding box center [516, 164] width 128 height 20
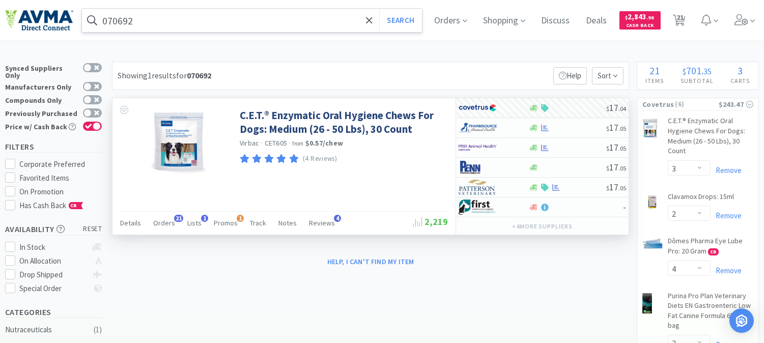
click at [131, 23] on input "070692" at bounding box center [252, 20] width 340 height 23
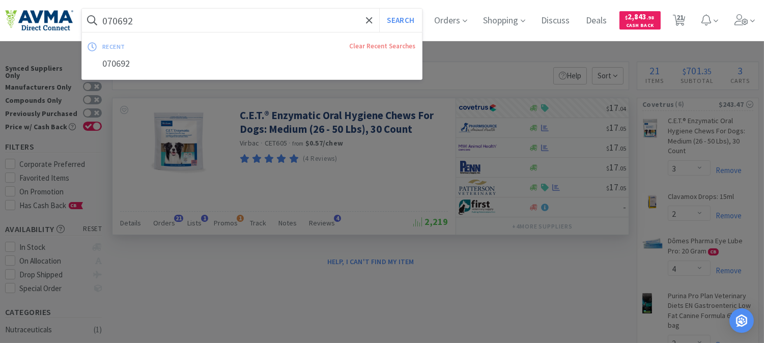
paste input "3502"
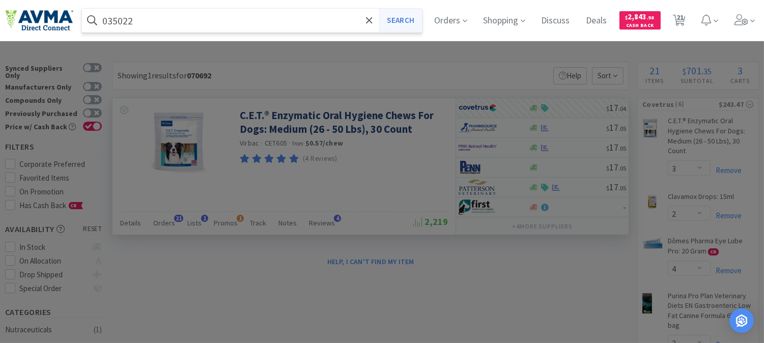
click at [414, 22] on button "Search" at bounding box center [400, 20] width 42 height 23
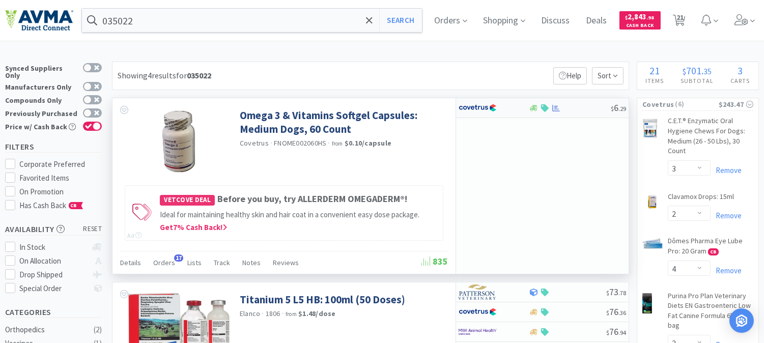
click at [477, 109] on img at bounding box center [477, 107] width 38 height 15
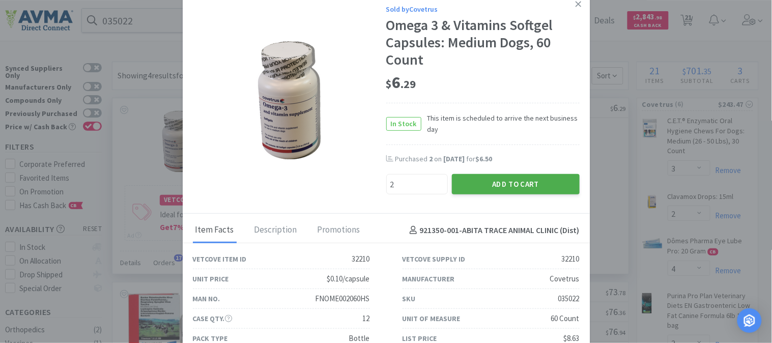
click at [511, 184] on button "Add to Cart" at bounding box center [516, 184] width 128 height 20
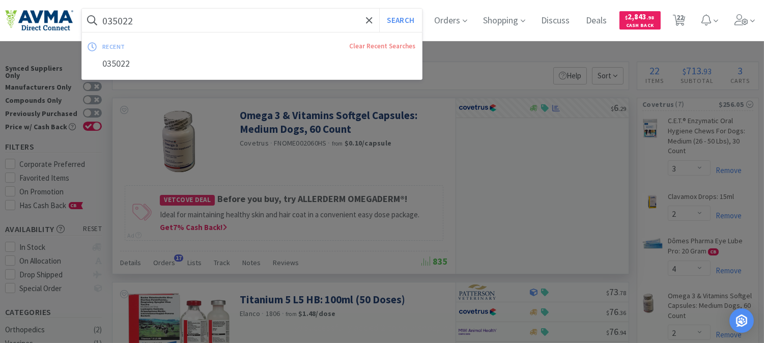
click at [128, 19] on input "035022" at bounding box center [252, 20] width 340 height 23
paste input "7309"
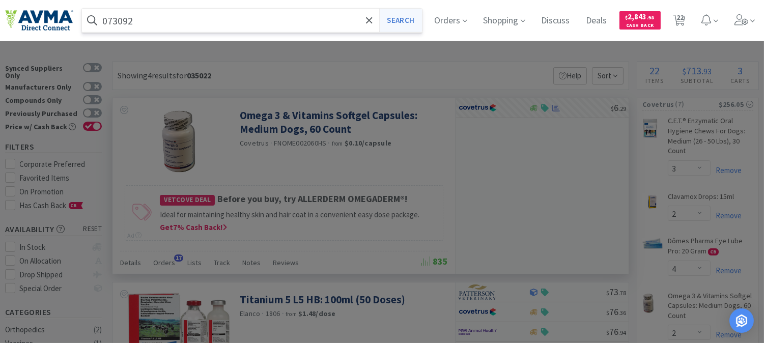
click at [408, 21] on button "Search" at bounding box center [400, 20] width 42 height 23
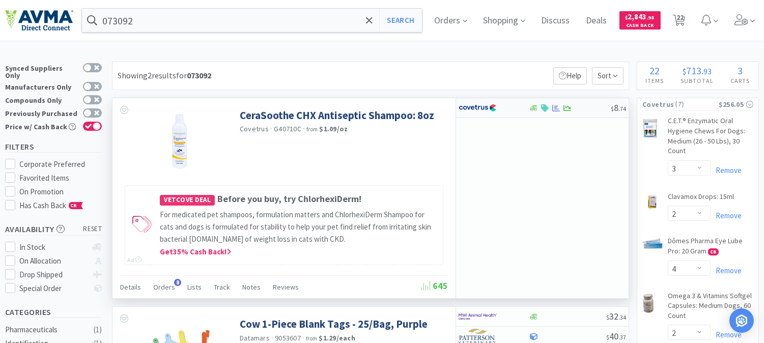
click at [477, 108] on img at bounding box center [477, 107] width 38 height 15
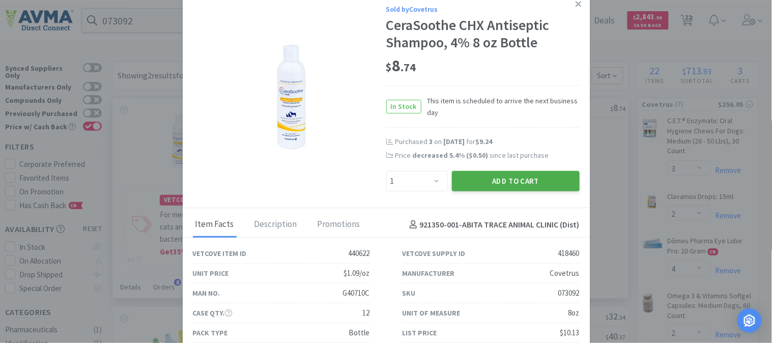
click at [531, 179] on button "Add to Cart" at bounding box center [516, 181] width 128 height 20
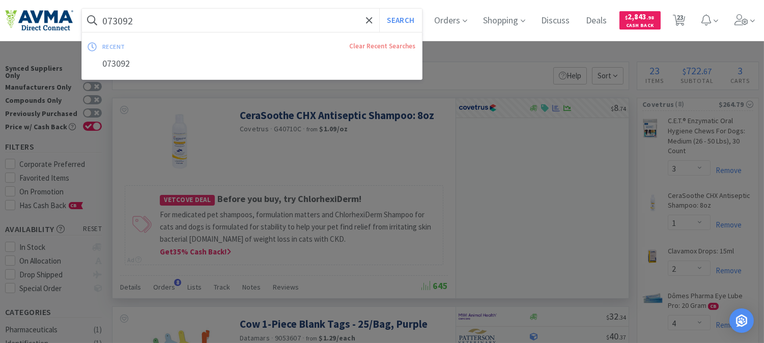
click at [125, 12] on input "073092" at bounding box center [252, 20] width 340 height 23
paste input "18873"
click at [391, 18] on button "Search" at bounding box center [400, 20] width 42 height 23
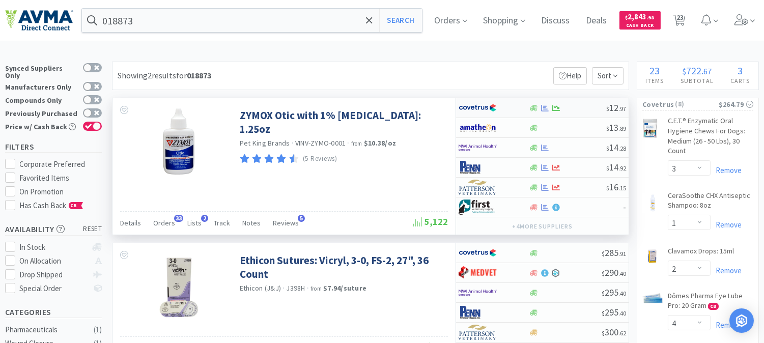
click at [477, 109] on img at bounding box center [477, 107] width 38 height 15
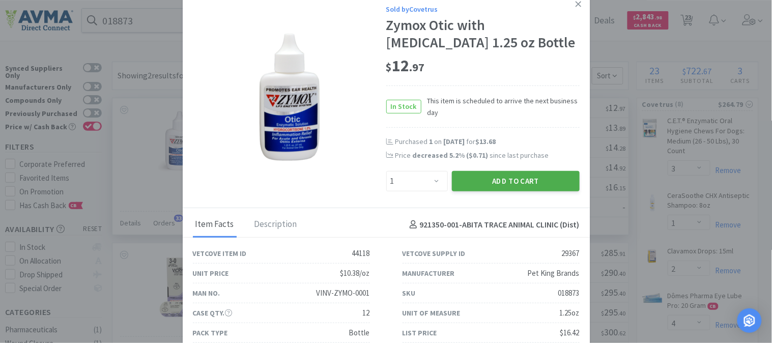
click at [523, 174] on button "Add to Cart" at bounding box center [516, 181] width 128 height 20
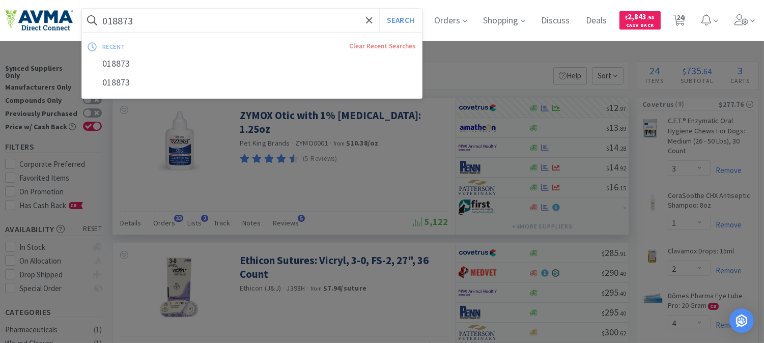
click at [171, 27] on input "018873" at bounding box center [252, 20] width 340 height 23
paste input "83775"
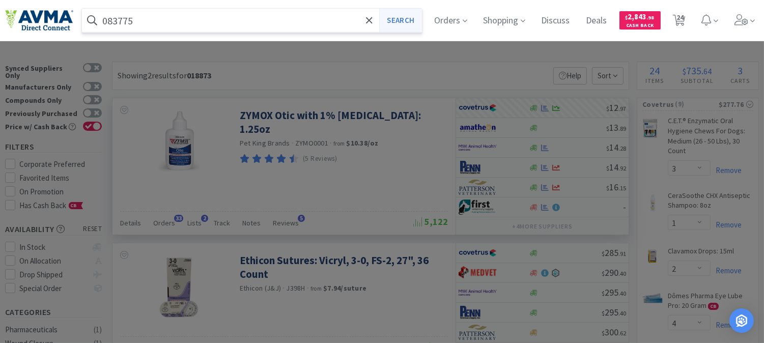
click at [398, 23] on button "Search" at bounding box center [400, 20] width 42 height 23
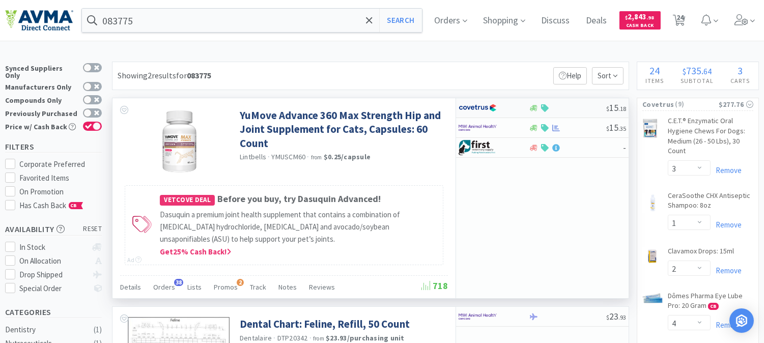
click at [479, 109] on img at bounding box center [477, 107] width 38 height 15
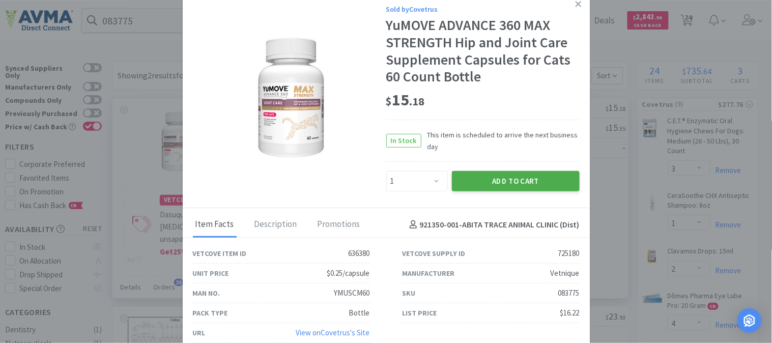
click at [482, 182] on button "Add to Cart" at bounding box center [516, 181] width 128 height 20
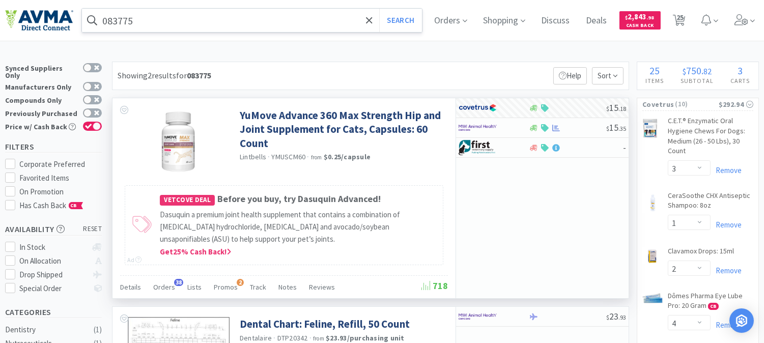
click at [126, 12] on input "083775" at bounding box center [252, 20] width 340 height 23
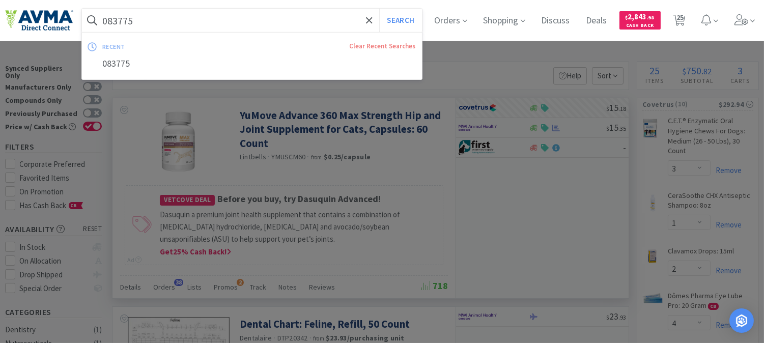
paste input "02269"
click at [406, 18] on button "Search" at bounding box center [400, 20] width 42 height 23
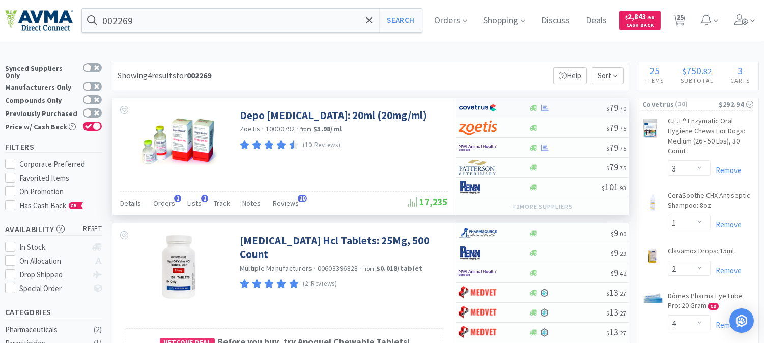
click at [471, 109] on img at bounding box center [477, 107] width 38 height 15
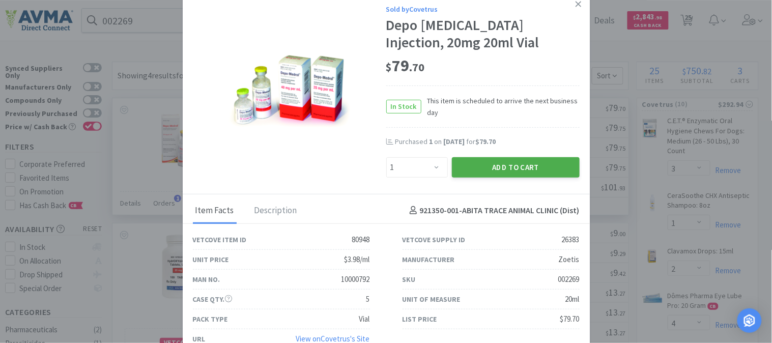
click at [541, 164] on button "Add to Cart" at bounding box center [516, 167] width 128 height 20
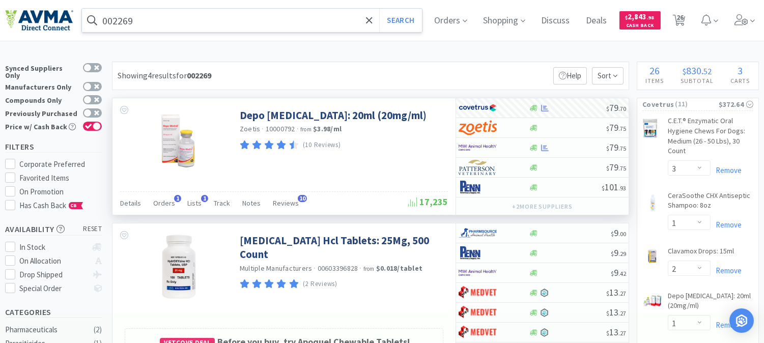
click at [113, 21] on input "002269" at bounding box center [252, 20] width 340 height 23
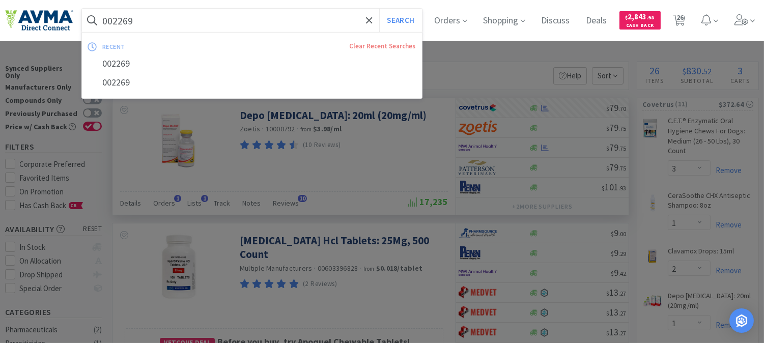
paste input "72365"
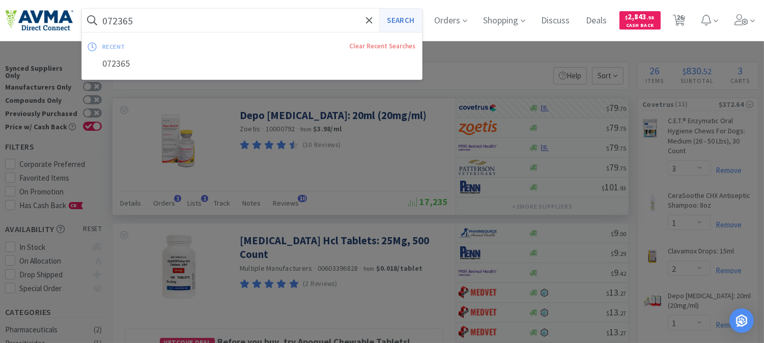
click at [412, 18] on button "Search" at bounding box center [400, 20] width 42 height 23
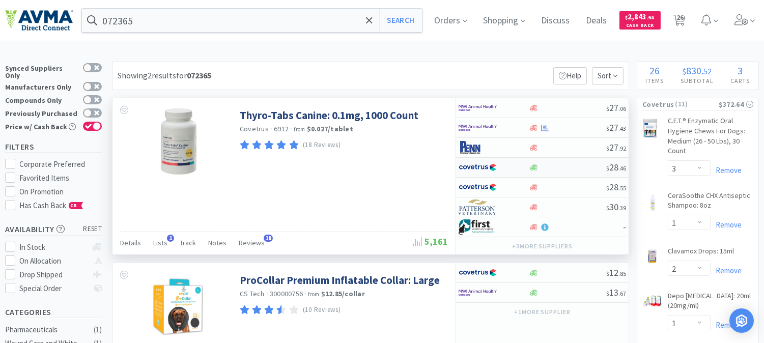
click at [473, 168] on img at bounding box center [477, 167] width 38 height 15
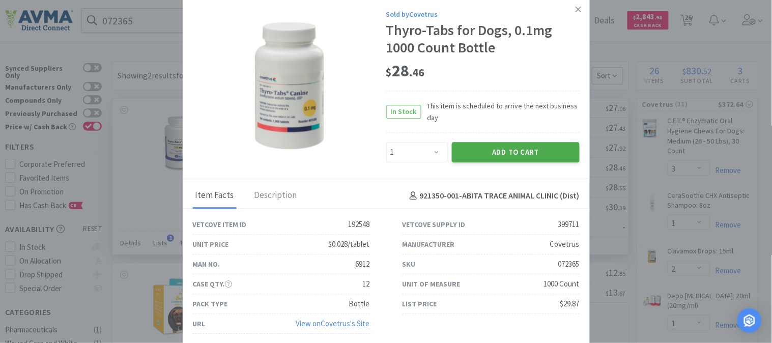
click at [525, 150] on button "Add to Cart" at bounding box center [516, 152] width 128 height 20
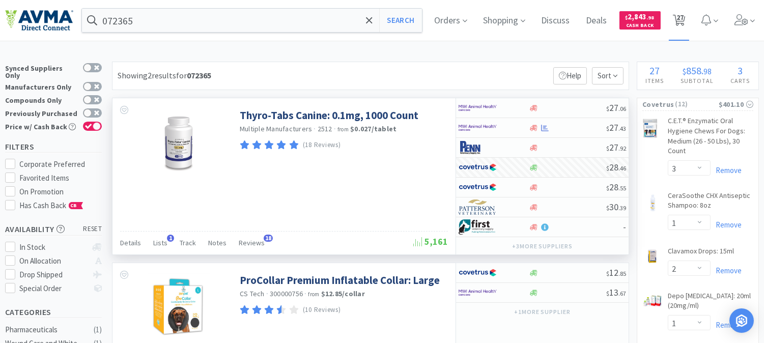
click at [683, 14] on span "27" at bounding box center [679, 17] width 7 height 41
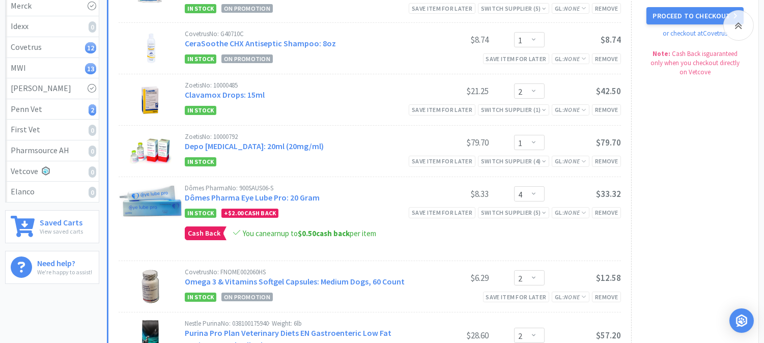
scroll to position [169, 0]
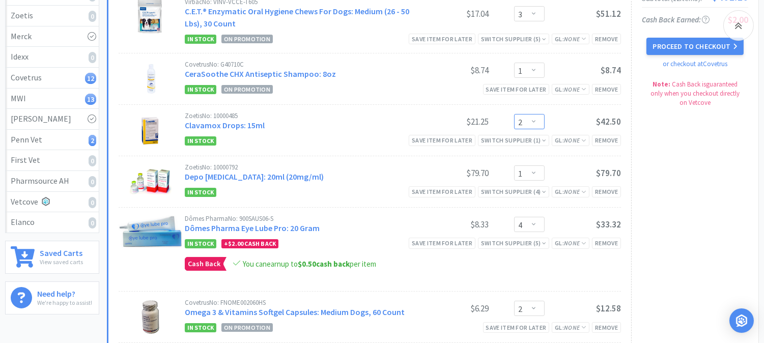
click at [535, 121] on select "Enter Quantity 1 2 3 4 5 6 7 8 9 10 11 12 13 14 15 16 17 18 19 20 Enter Quantity" at bounding box center [529, 121] width 31 height 15
click at [514, 114] on select "Enter Quantity 1 2 3 4 5 6 7 8 9 10 11 12 13 14 15 16 17 18 19 20 Enter Quantity" at bounding box center [529, 121] width 31 height 15
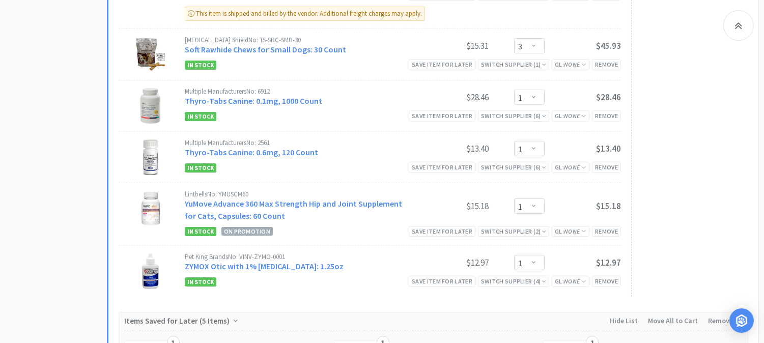
scroll to position [622, 0]
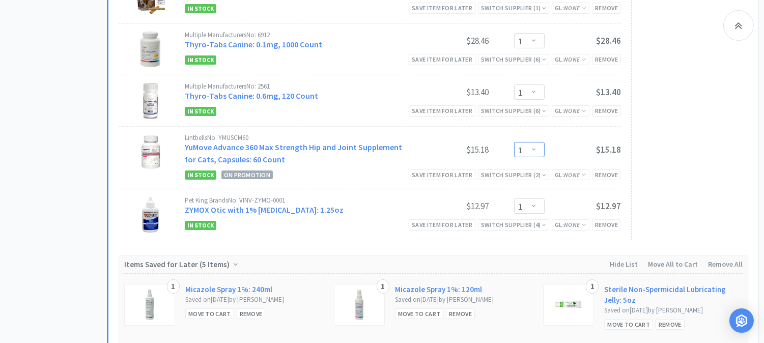
click at [533, 152] on select "Enter Quantity 1 2 3 4 5 6 7 8 9 10 11 12 13 14 15 16 17 18 19 20 Enter Quantity" at bounding box center [529, 149] width 31 height 15
click at [514, 143] on select "Enter Quantity 1 2 3 4 5 6 7 8 9 10 11 12 13 14 15 16 17 18 19 20 Enter Quantity" at bounding box center [529, 149] width 31 height 15
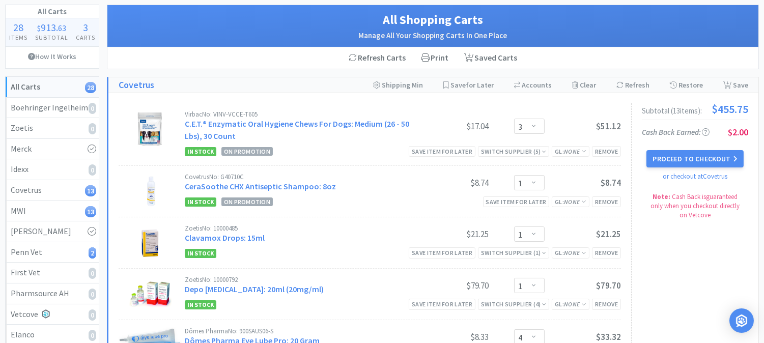
scroll to position [56, 0]
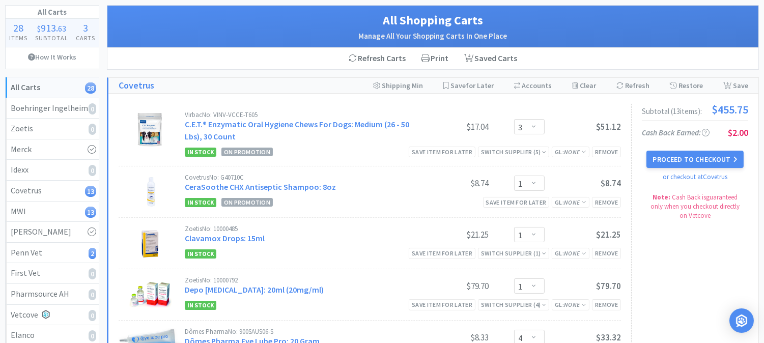
click at [419, 173] on div "Covetrus No: G40710C CeraSoothe CHX Antiseptic Shampoo: 8oz $8.74 Enter Quantit…" at bounding box center [370, 191] width 502 height 51
click at [690, 159] on button "Proceed to Checkout" at bounding box center [694, 159] width 97 height 17
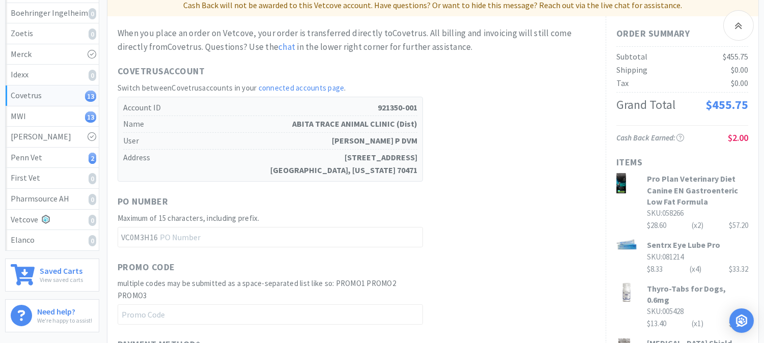
scroll to position [169, 0]
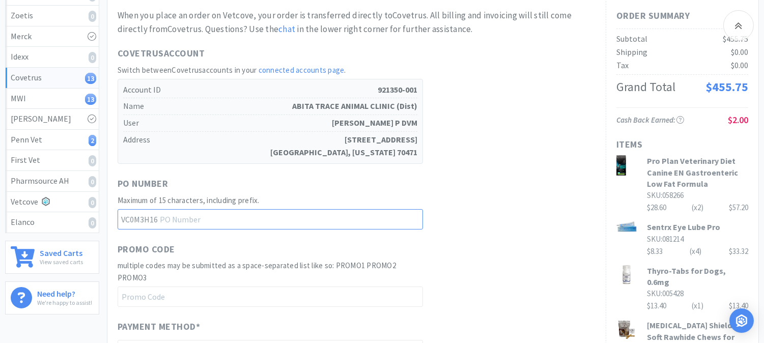
click at [208, 221] on input "text" at bounding box center [270, 219] width 305 height 20
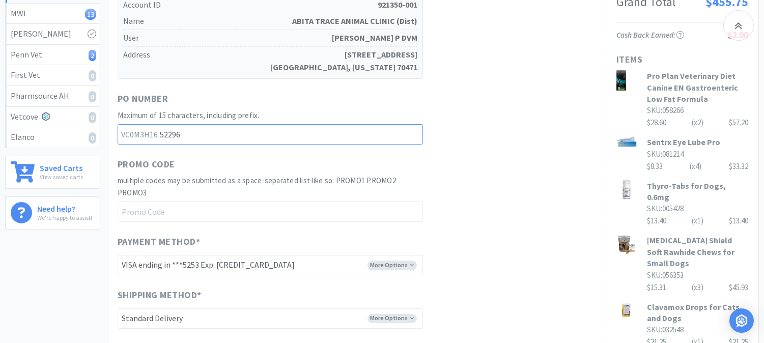
scroll to position [282, 0]
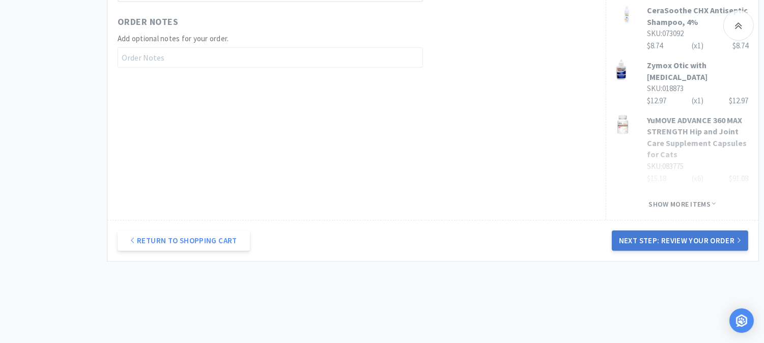
click at [674, 230] on button "Next Step: Review Your Order" at bounding box center [680, 240] width 136 height 20
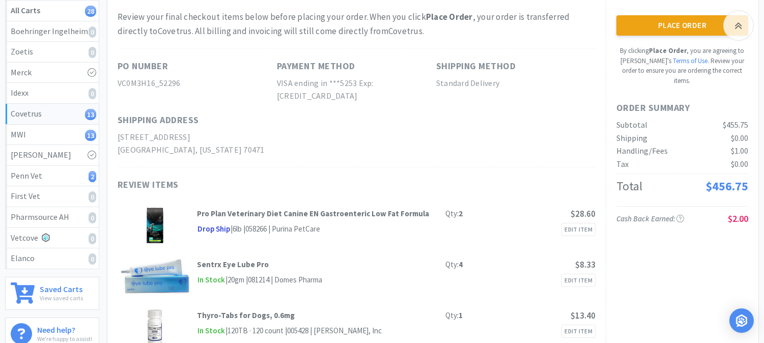
scroll to position [113, 0]
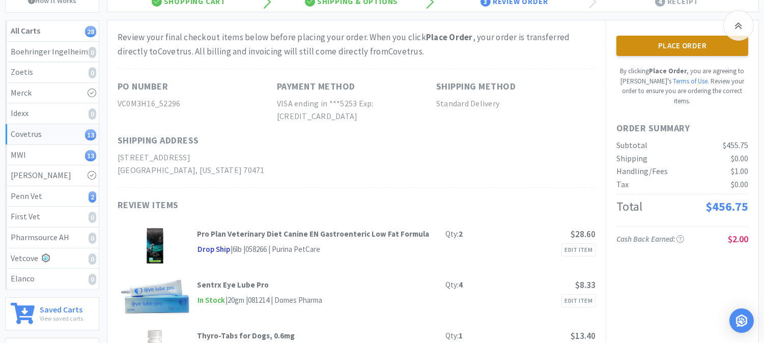
click at [679, 39] on button "Place Order" at bounding box center [682, 46] width 132 height 20
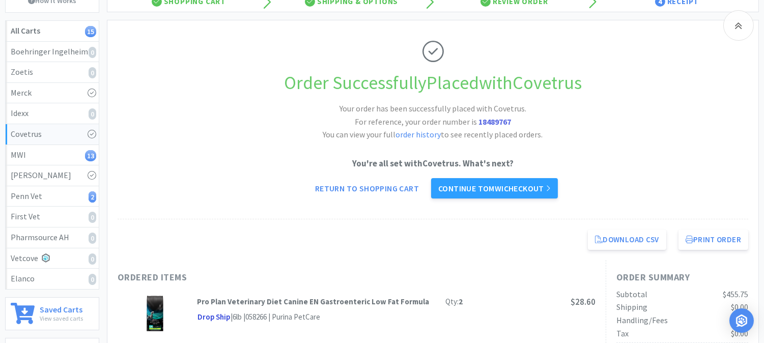
click at [495, 119] on strong "18489767" at bounding box center [494, 122] width 33 height 10
copy strong "18489767"
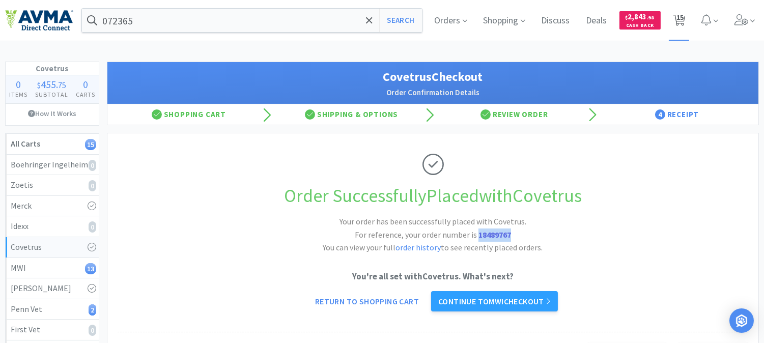
click at [676, 18] on span "15" at bounding box center [679, 17] width 7 height 41
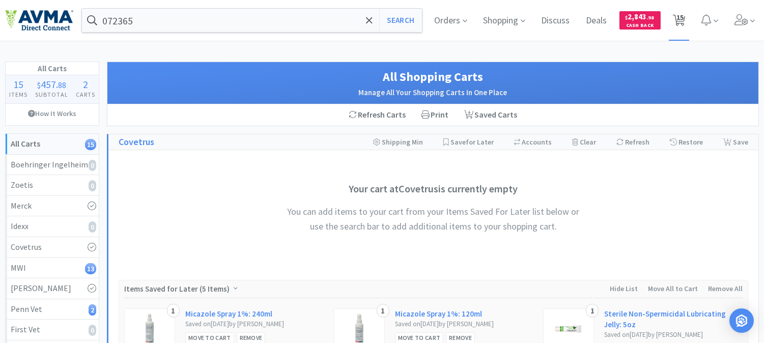
click at [678, 19] on span "15" at bounding box center [679, 17] width 7 height 41
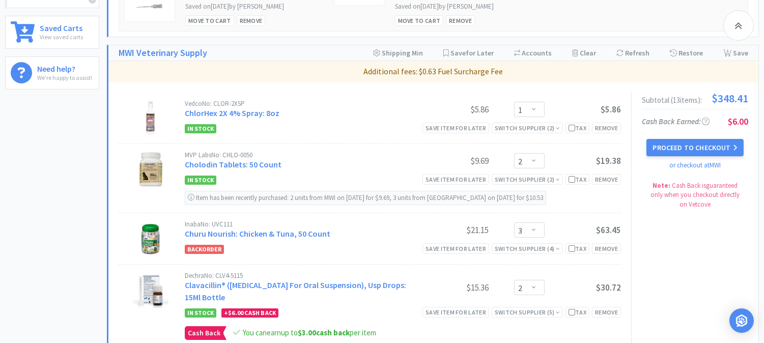
scroll to position [395, 0]
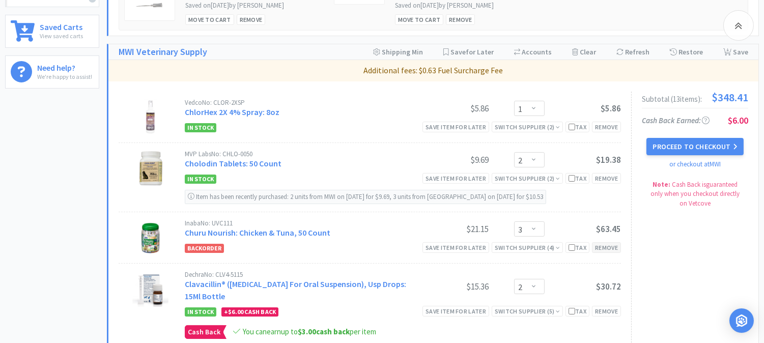
click at [607, 247] on div "Remove" at bounding box center [606, 247] width 29 height 11
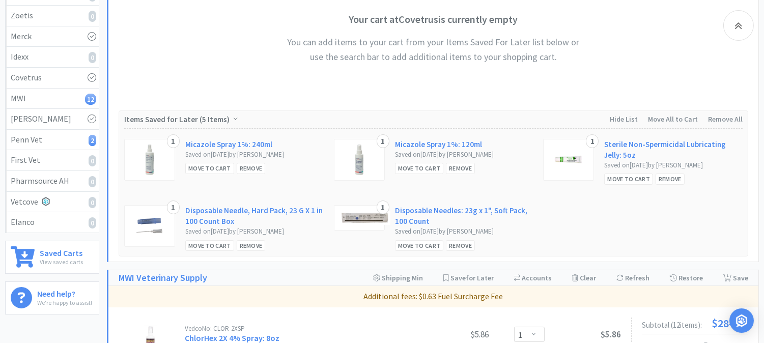
scroll to position [0, 0]
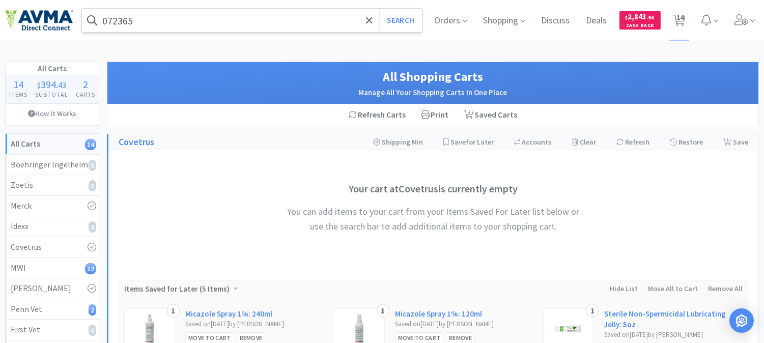
click at [245, 23] on input "072365" at bounding box center [252, 20] width 340 height 23
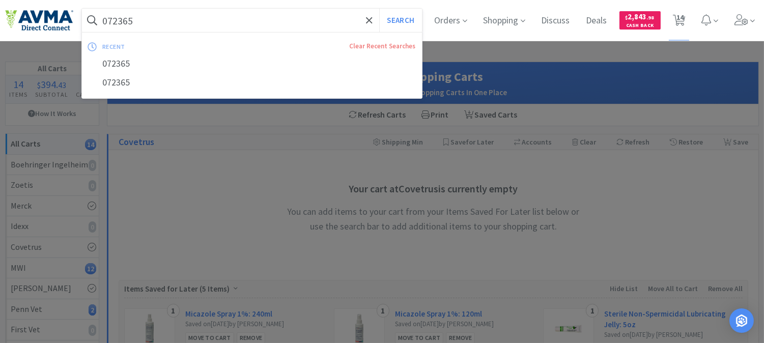
paste input "110931"
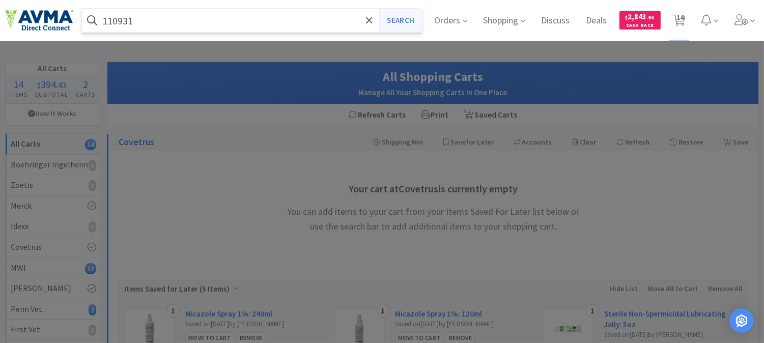
click at [402, 19] on button "Search" at bounding box center [400, 20] width 42 height 23
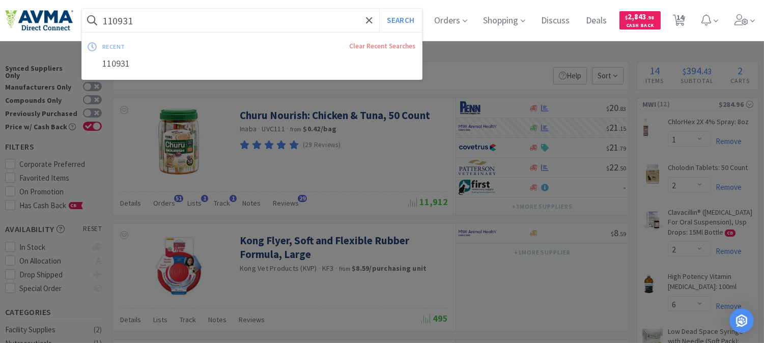
click at [189, 11] on input "110931" at bounding box center [252, 20] width 340 height 23
paste input "003976"
click at [410, 19] on button "Search" at bounding box center [400, 20] width 42 height 23
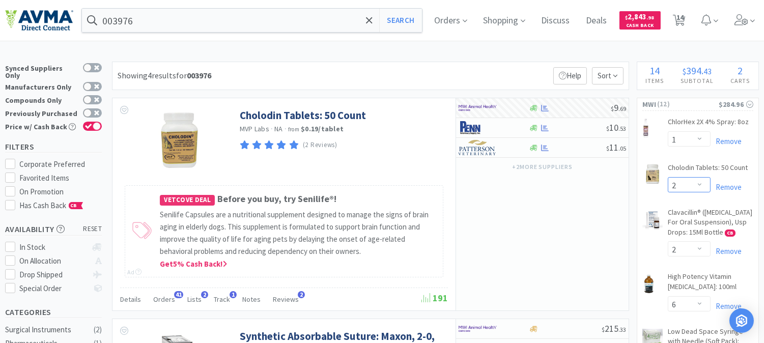
click at [700, 178] on select "Enter Quantity 1 2 3 4 5 6 7 8 9 10 11 12 13 14 15 16 17 18 19 20 Enter Quantity" at bounding box center [689, 184] width 43 height 15
click at [668, 177] on select "Enter Quantity 1 2 3 4 5 6 7 8 9 10 11 12 13 14 15 16 17 18 19 20 Enter Quantity" at bounding box center [689, 184] width 43 height 15
click at [683, 18] on span "14" at bounding box center [679, 17] width 7 height 41
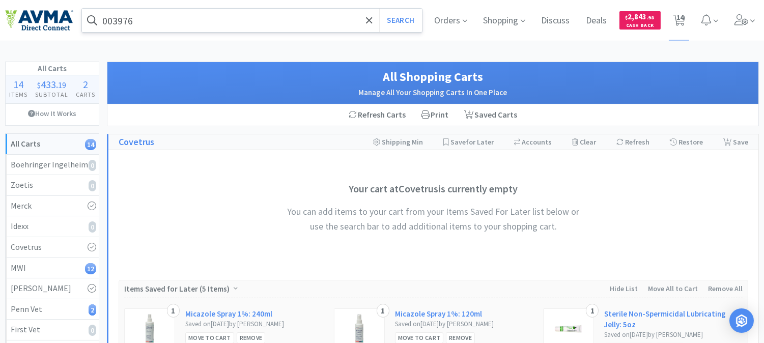
click at [174, 18] on input "003976" at bounding box center [252, 20] width 340 height 23
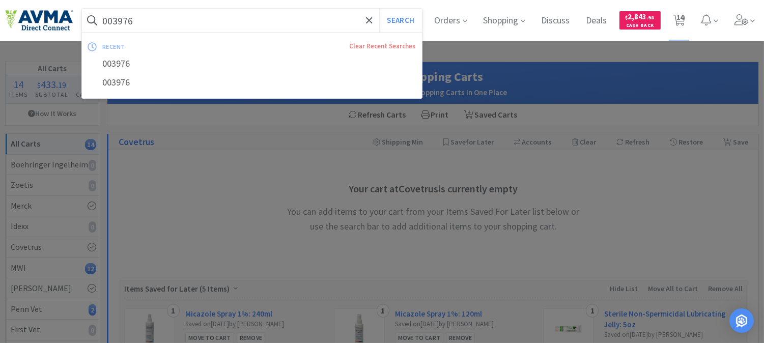
paste input "110931"
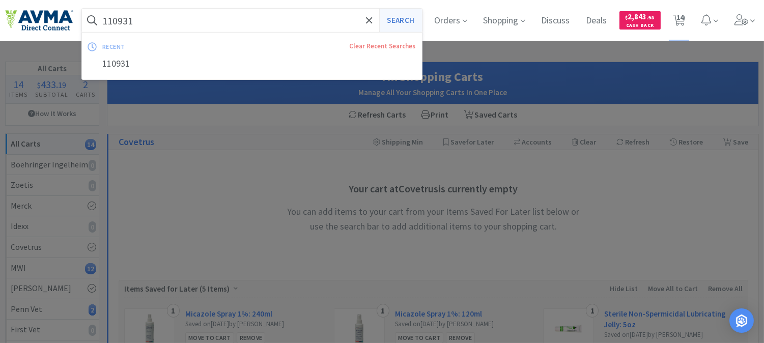
click at [397, 16] on button "Search" at bounding box center [400, 20] width 42 height 23
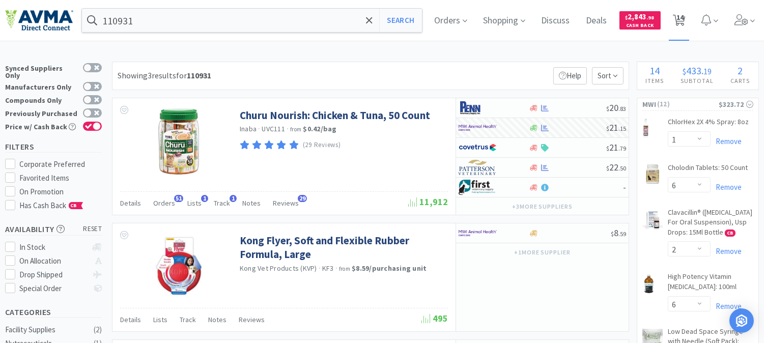
click at [683, 21] on span "14" at bounding box center [679, 17] width 7 height 41
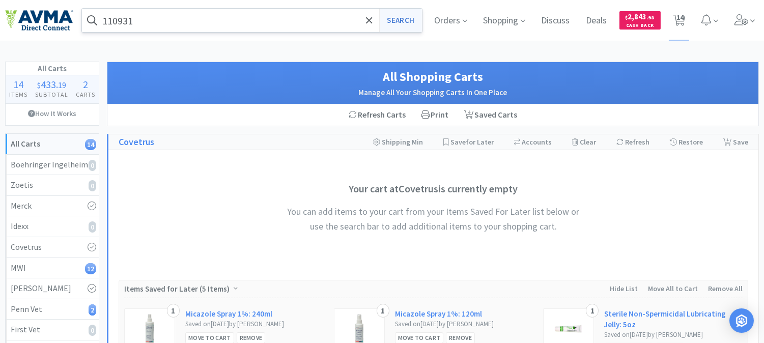
click at [393, 19] on button "Search" at bounding box center [400, 20] width 42 height 23
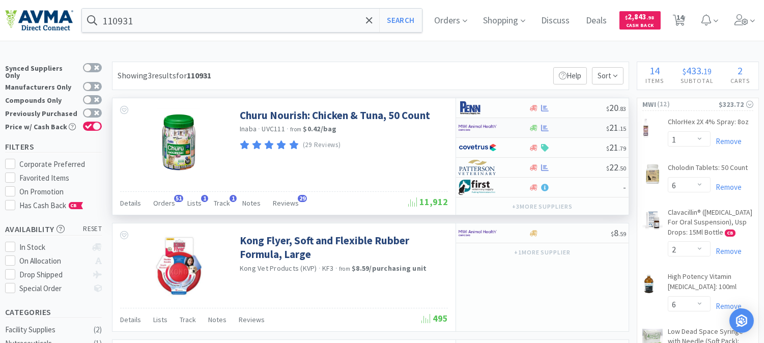
click at [469, 129] on img at bounding box center [477, 127] width 38 height 15
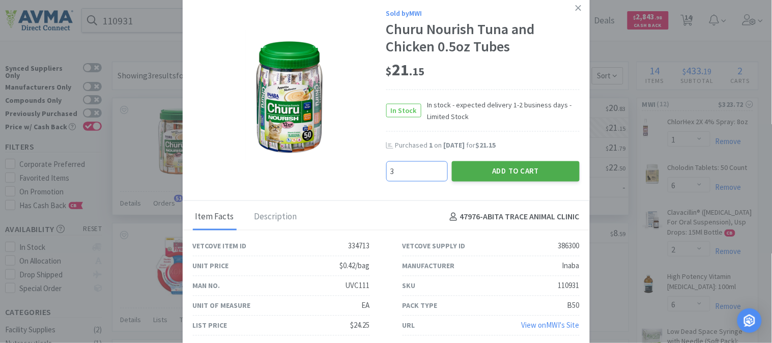
click at [515, 168] on button "Add to Cart" at bounding box center [516, 171] width 128 height 20
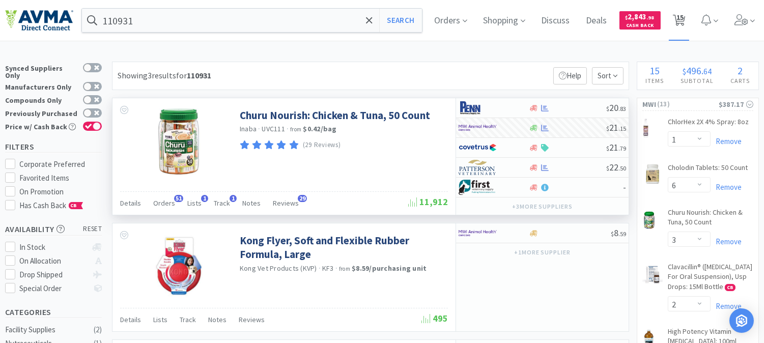
click at [684, 19] on icon at bounding box center [679, 20] width 13 height 11
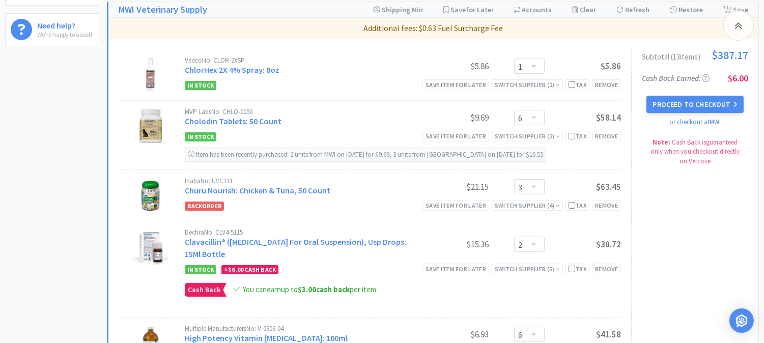
scroll to position [452, 0]
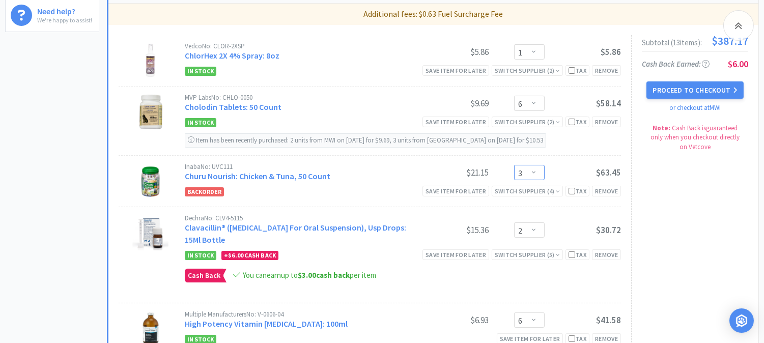
click at [533, 173] on select "Enter Quantity 1 2 3 4 5 6 7 8 9 10 11 12 13 14 15 16 17 18 19 20 Enter Quantity" at bounding box center [529, 172] width 31 height 15
click at [514, 165] on select "Enter Quantity 1 2 3 4 5 6 7 8 9 10 11 12 13 14 15 16 17 18 19 20 Enter Quantity" at bounding box center [529, 172] width 31 height 15
click at [532, 173] on select "Enter Quantity 1 2 3 4 5 6 7 8 9 10 11 12 13 14 15 16 17 18 19 20 Enter Quantity" at bounding box center [529, 172] width 31 height 15
click at [514, 165] on select "Enter Quantity 1 2 3 4 5 6 7 8 9 10 11 12 13 14 15 16 17 18 19 20 Enter Quantity" at bounding box center [529, 172] width 31 height 15
click at [606, 189] on div "Remove" at bounding box center [606, 191] width 29 height 11
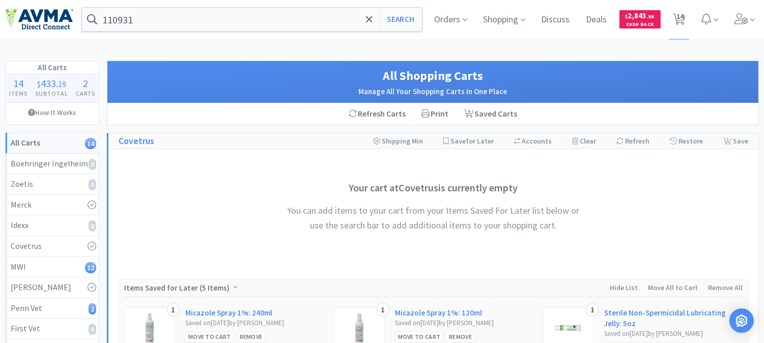
scroll to position [0, 0]
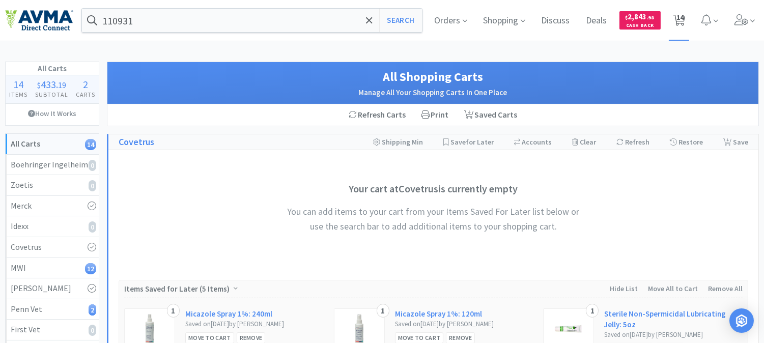
click at [679, 21] on span "14" at bounding box center [679, 17] width 7 height 41
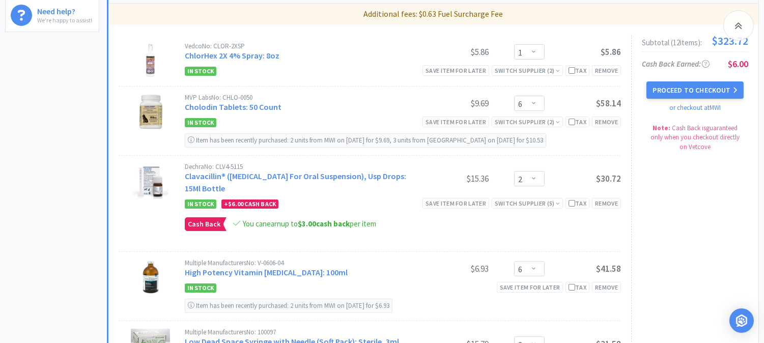
scroll to position [395, 0]
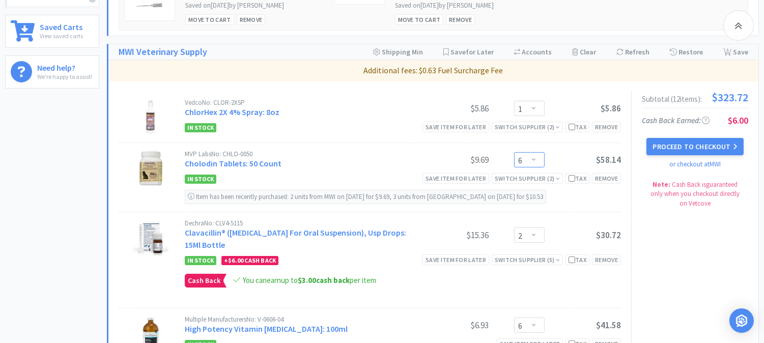
click at [537, 158] on select "Enter Quantity 1 2 3 4 5 6 7 8 9 10 11 12 13 14 15 16 17 18 19 20 Enter Quantity" at bounding box center [529, 159] width 31 height 15
click at [514, 152] on select "Enter Quantity 1 2 3 4 5 6 7 8 9 10 11 12 13 14 15 16 17 18 19 20 Enter Quantity" at bounding box center [529, 159] width 31 height 15
click at [533, 159] on select "Enter Quantity 1 2 3 4 5 6 7 8 9 10 11 12 13 14 15 16 17 18 19 20 Enter Quantity" at bounding box center [529, 159] width 31 height 15
click at [514, 152] on select "Enter Quantity 1 2 3 4 5 6 7 8 9 10 11 12 13 14 15 16 17 18 19 20 Enter Quantity" at bounding box center [529, 159] width 31 height 15
click at [678, 143] on button "Proceed to Checkout" at bounding box center [694, 146] width 97 height 17
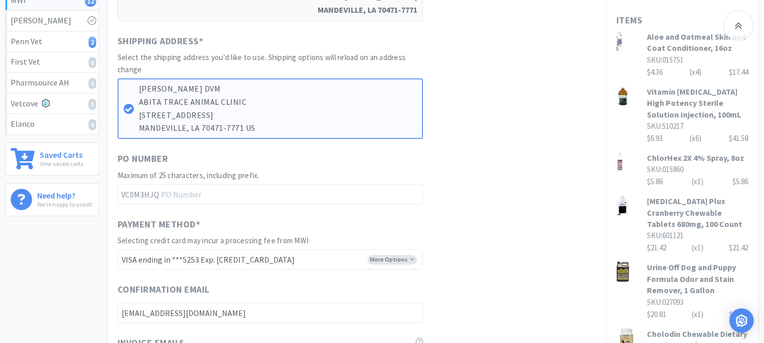
scroll to position [282, 0]
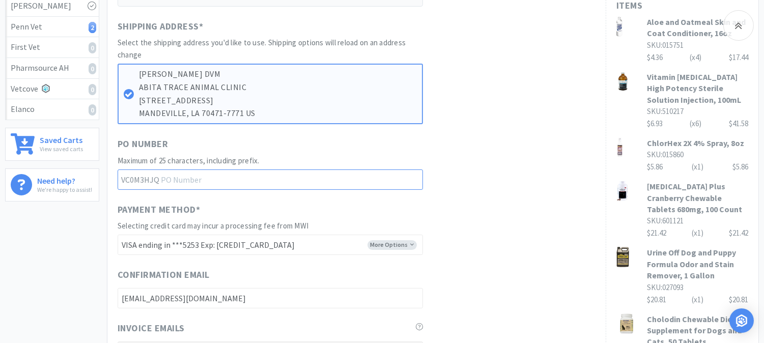
click at [189, 179] on input "text" at bounding box center [270, 179] width 305 height 20
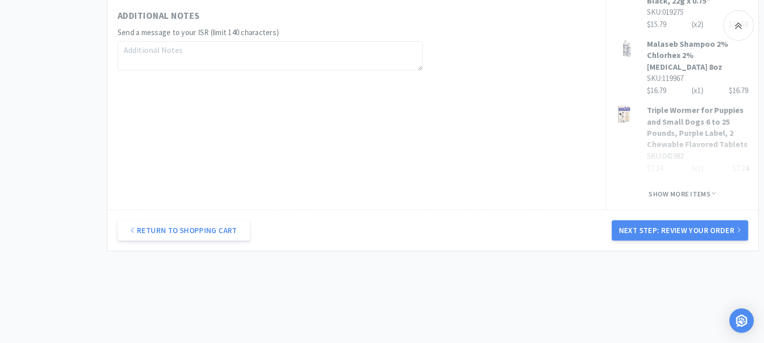
scroll to position [781, 0]
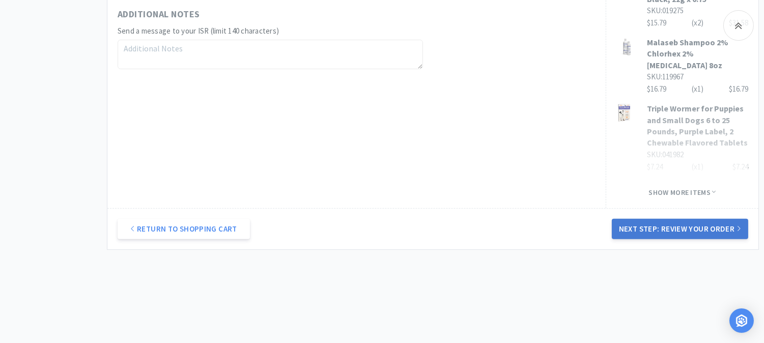
click at [688, 219] on button "Next Step: Review Your Order" at bounding box center [680, 229] width 136 height 20
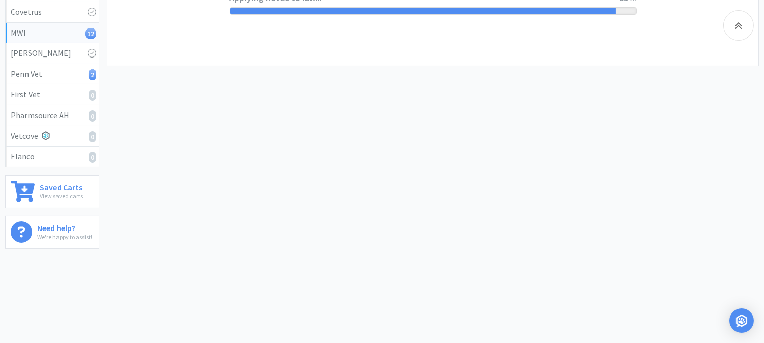
scroll to position [0, 0]
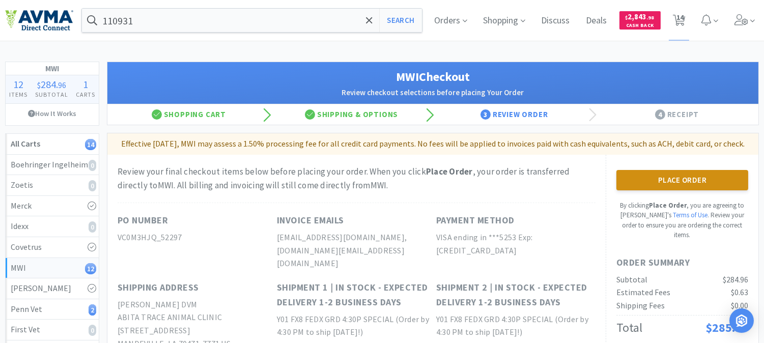
click at [665, 190] on button "Place Order" at bounding box center [682, 180] width 132 height 20
